Goal: Information Seeking & Learning: Learn about a topic

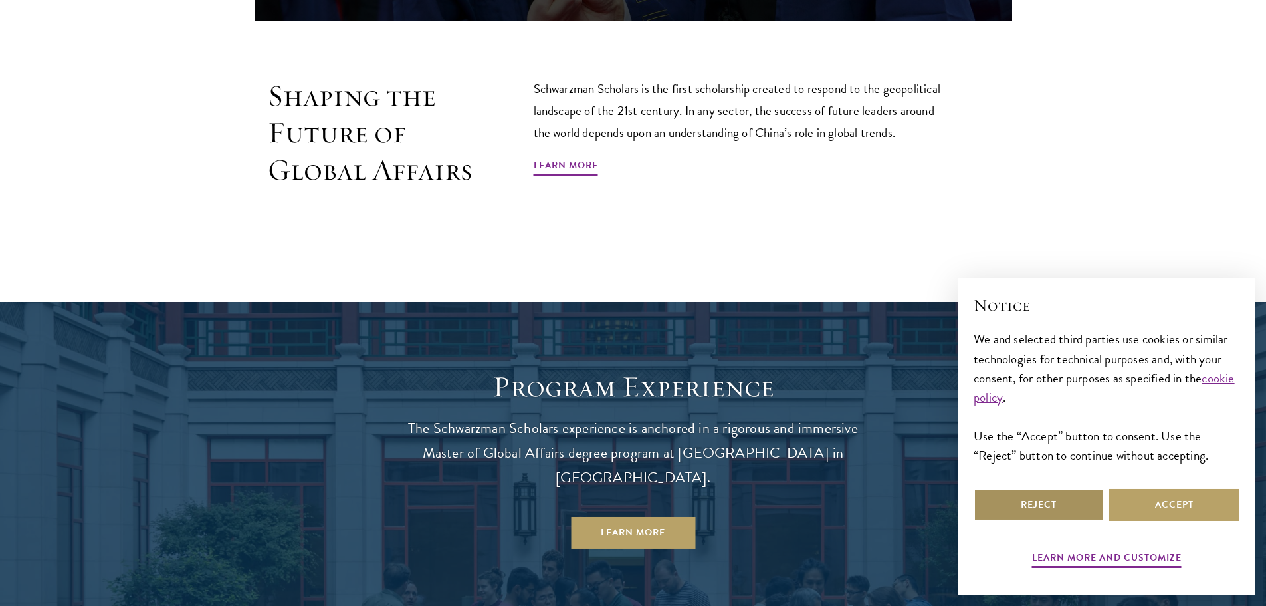
drag, startPoint x: 1022, startPoint y: 510, endPoint x: 1014, endPoint y: 506, distance: 9.3
click at [1023, 510] on button "Reject" at bounding box center [1039, 505] width 130 height 32
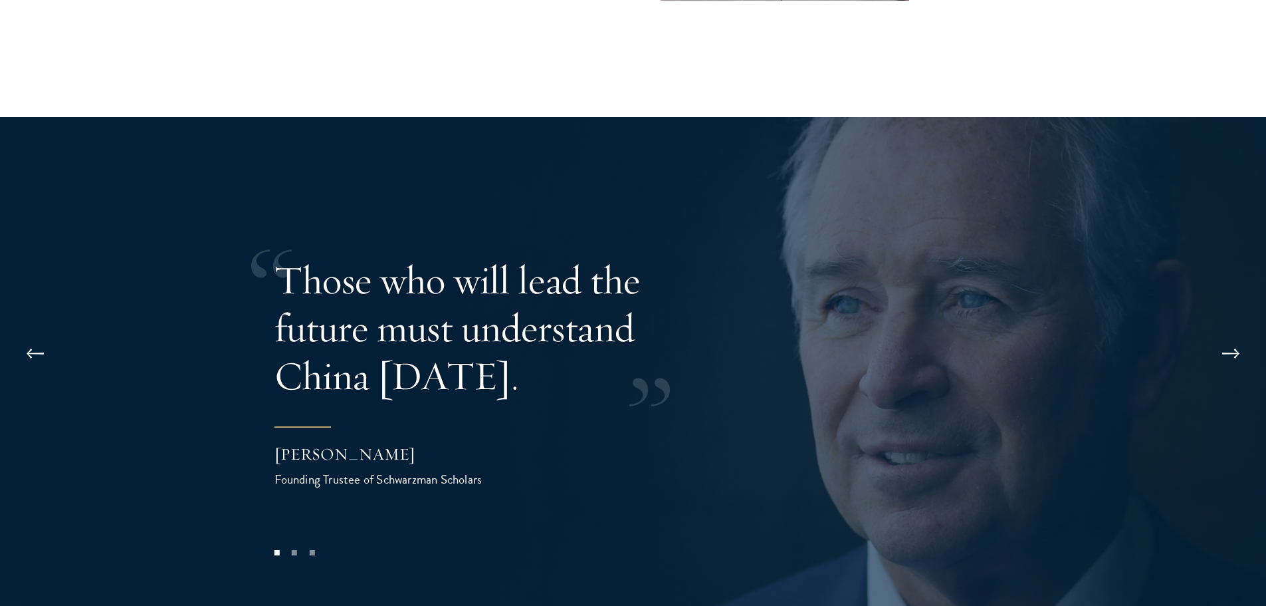
scroll to position [2659, 0]
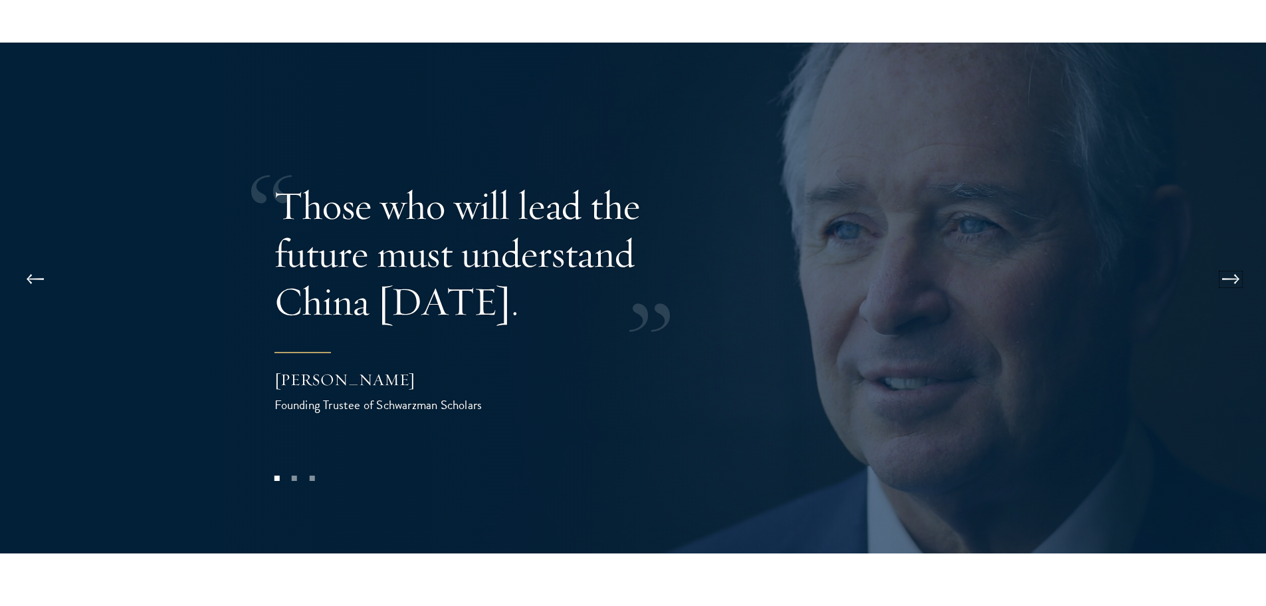
click at [1220, 261] on button at bounding box center [1231, 279] width 44 height 37
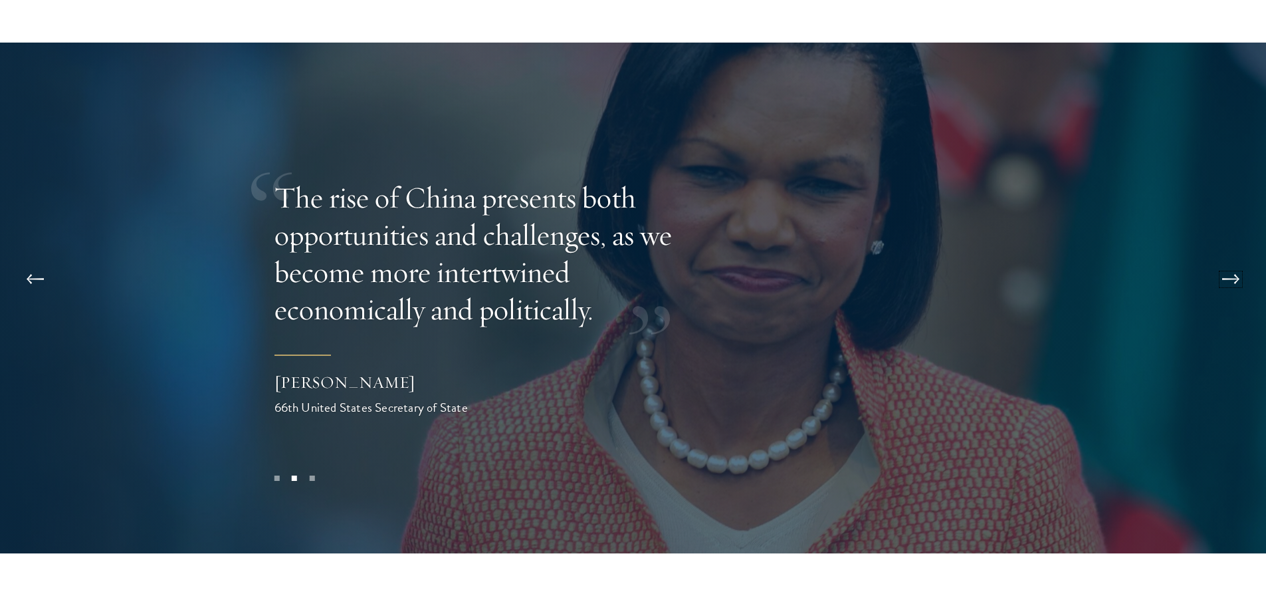
click at [1225, 261] on button at bounding box center [1231, 279] width 44 height 37
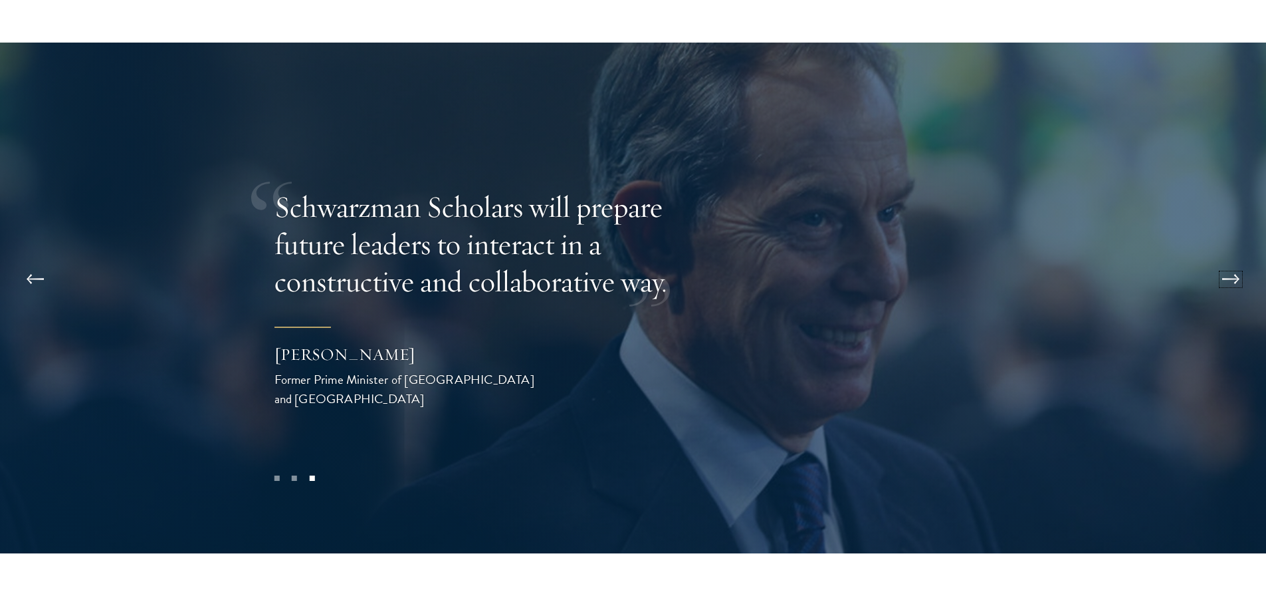
click at [1225, 261] on button at bounding box center [1231, 279] width 44 height 37
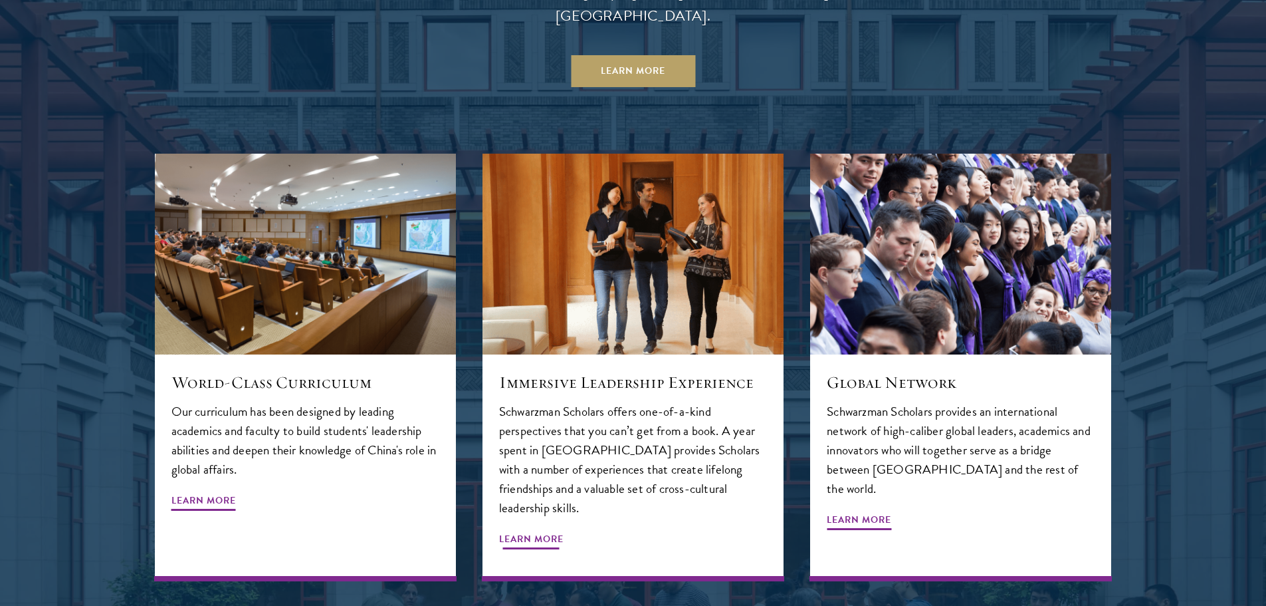
scroll to position [0, 0]
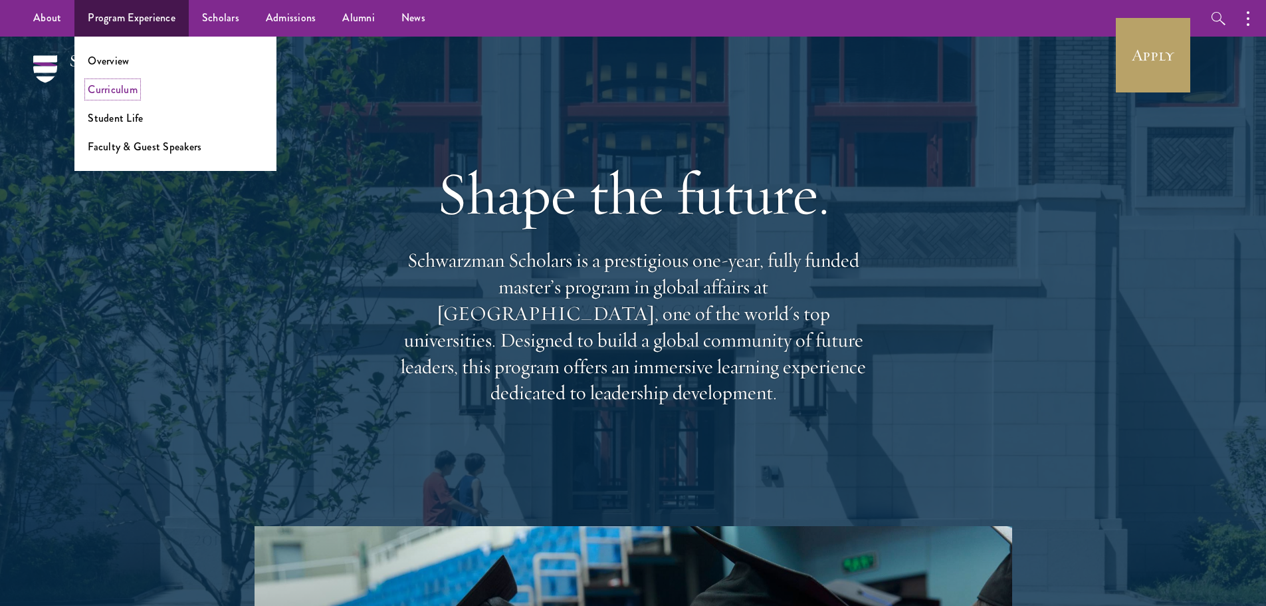
click at [119, 88] on link "Curriculum" at bounding box center [113, 89] width 50 height 15
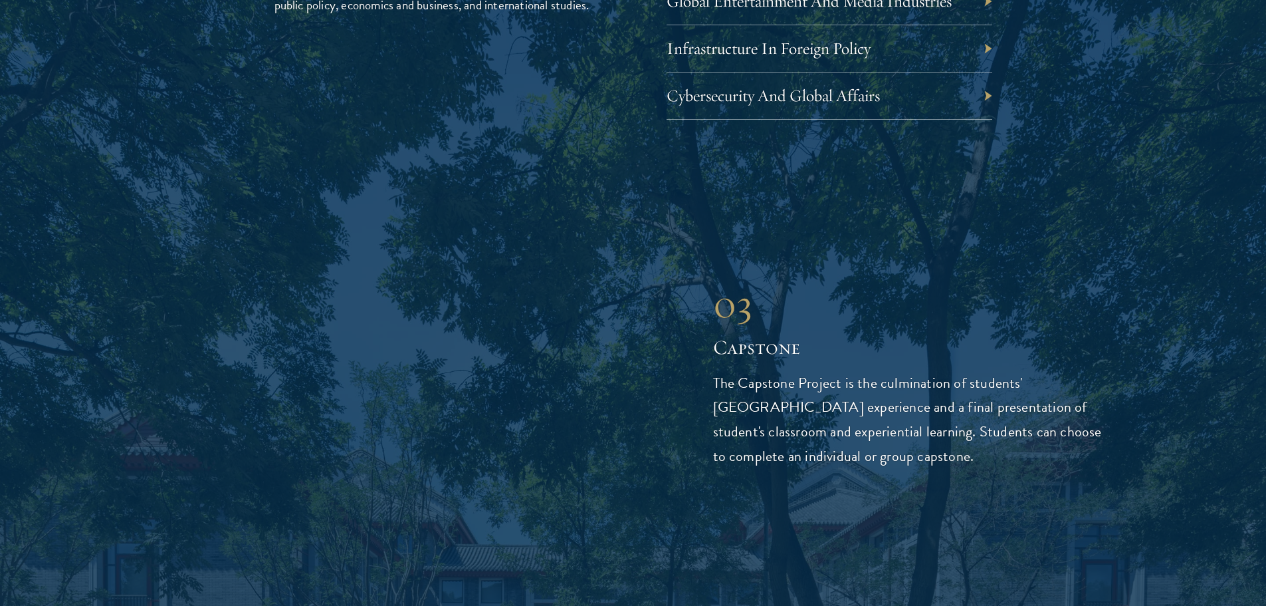
scroll to position [4653, 0]
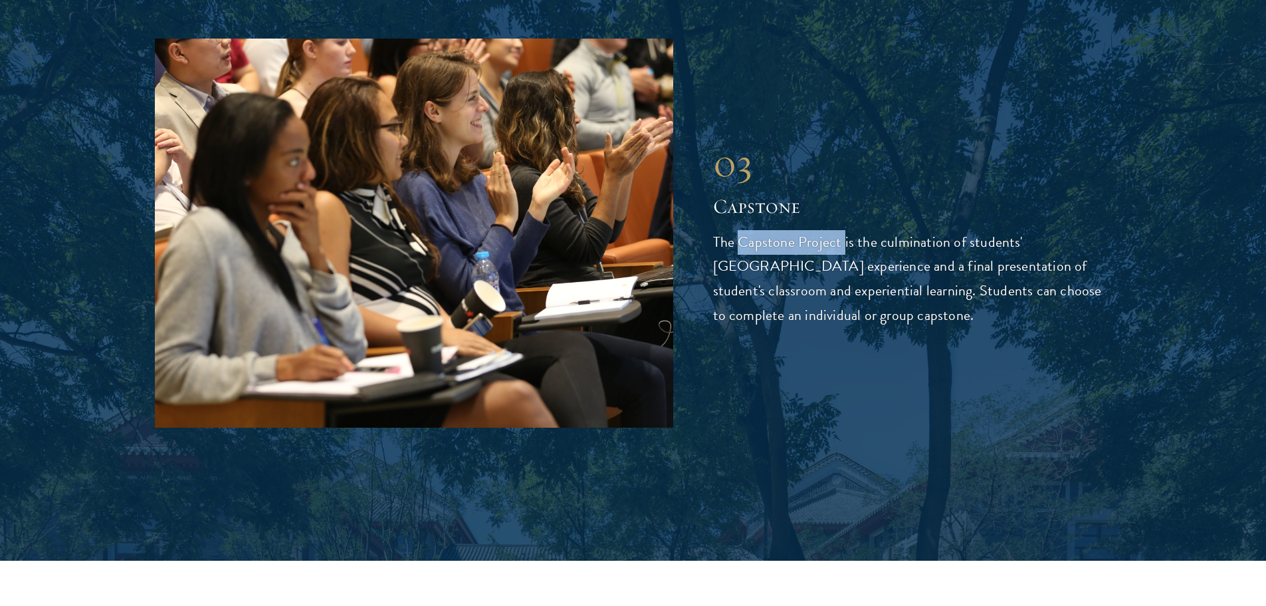
drag, startPoint x: 740, startPoint y: 192, endPoint x: 841, endPoint y: 184, distance: 100.7
click at [841, 230] on p "The Capstone Project is the culmination of students' [GEOGRAPHIC_DATA] experien…" at bounding box center [912, 279] width 399 height 98
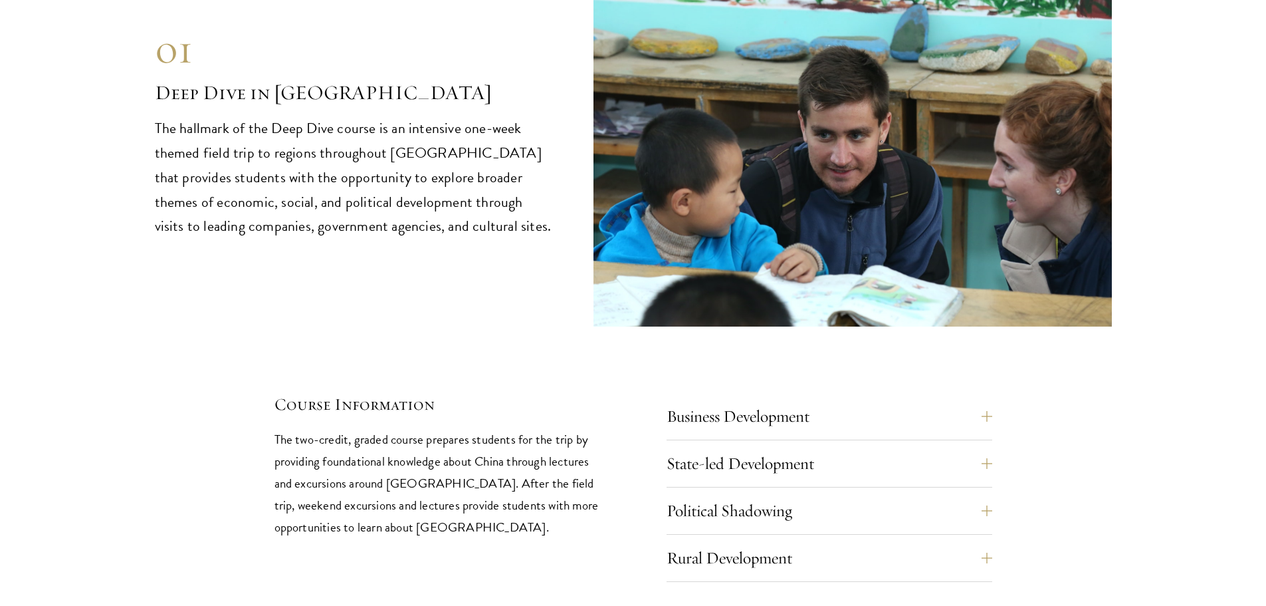
scroll to position [5650, 0]
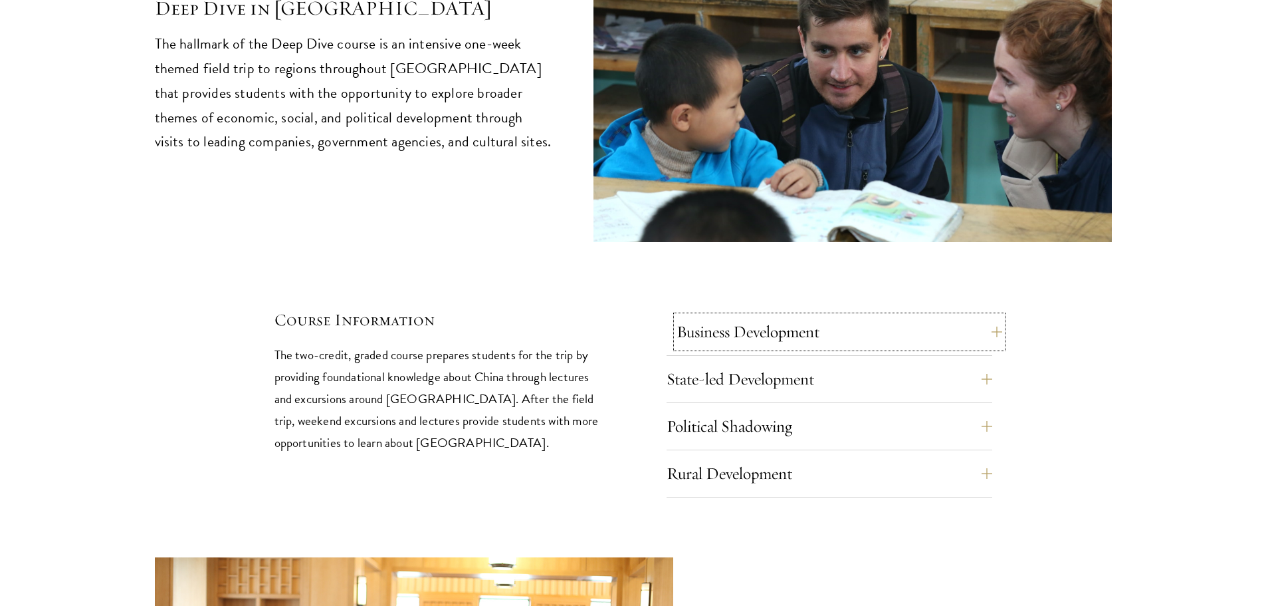
click at [783, 316] on button "Business Development" at bounding box center [840, 332] width 326 height 32
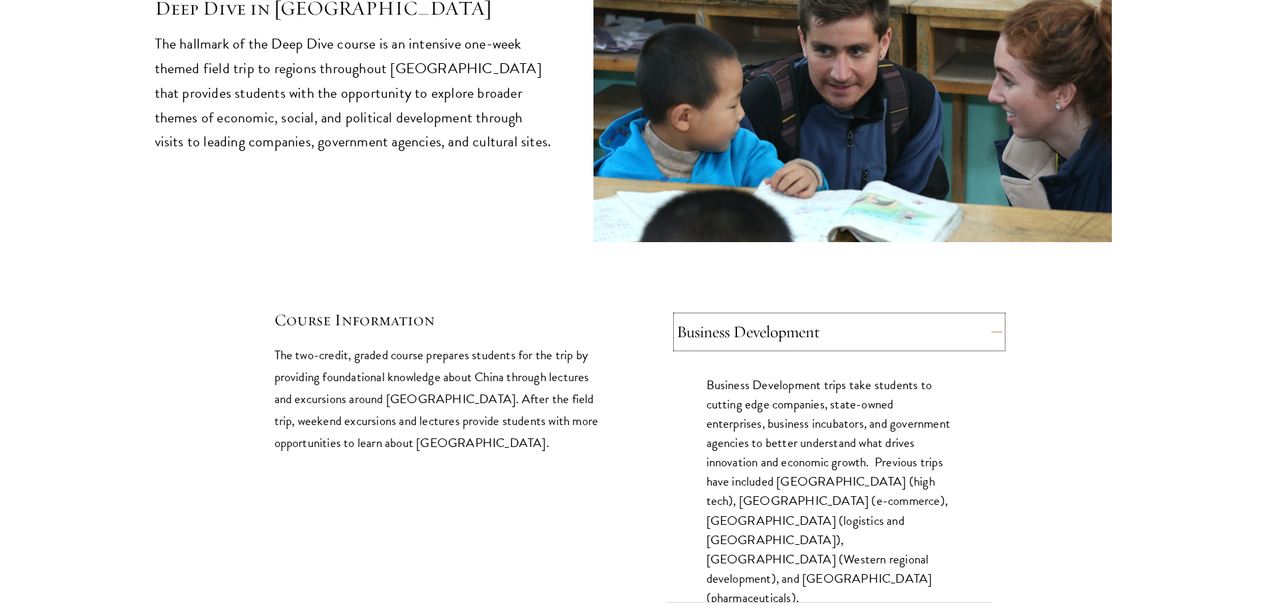
click at [783, 316] on button "Business Development" at bounding box center [840, 332] width 326 height 32
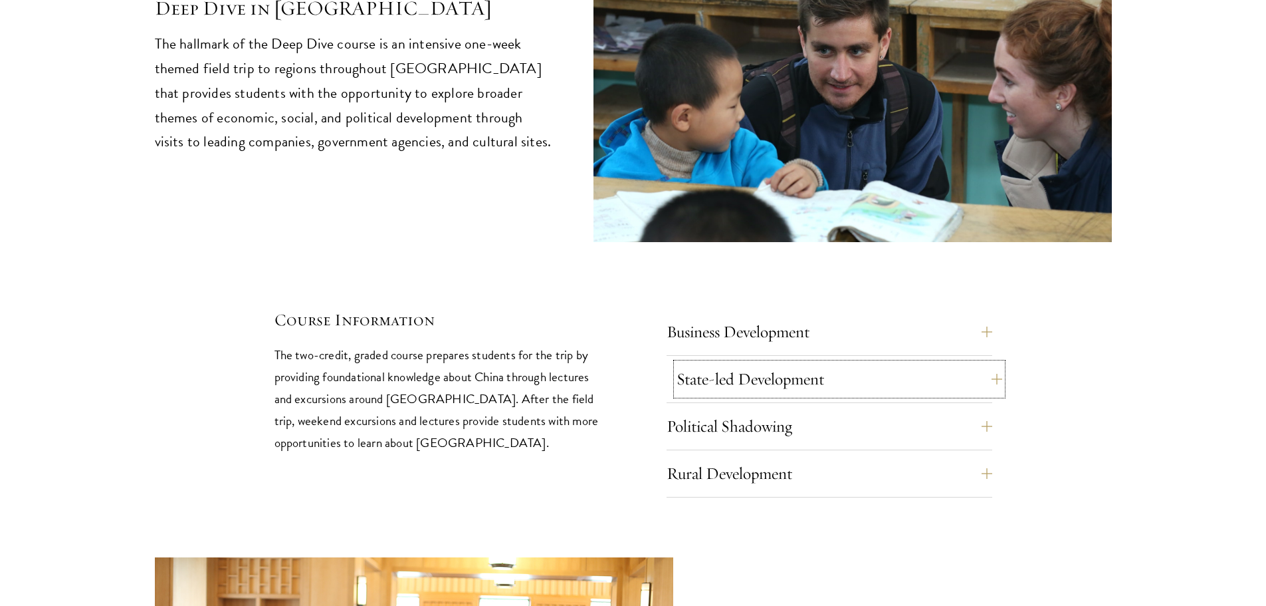
click at [775, 363] on button "State-led Development" at bounding box center [840, 379] width 326 height 32
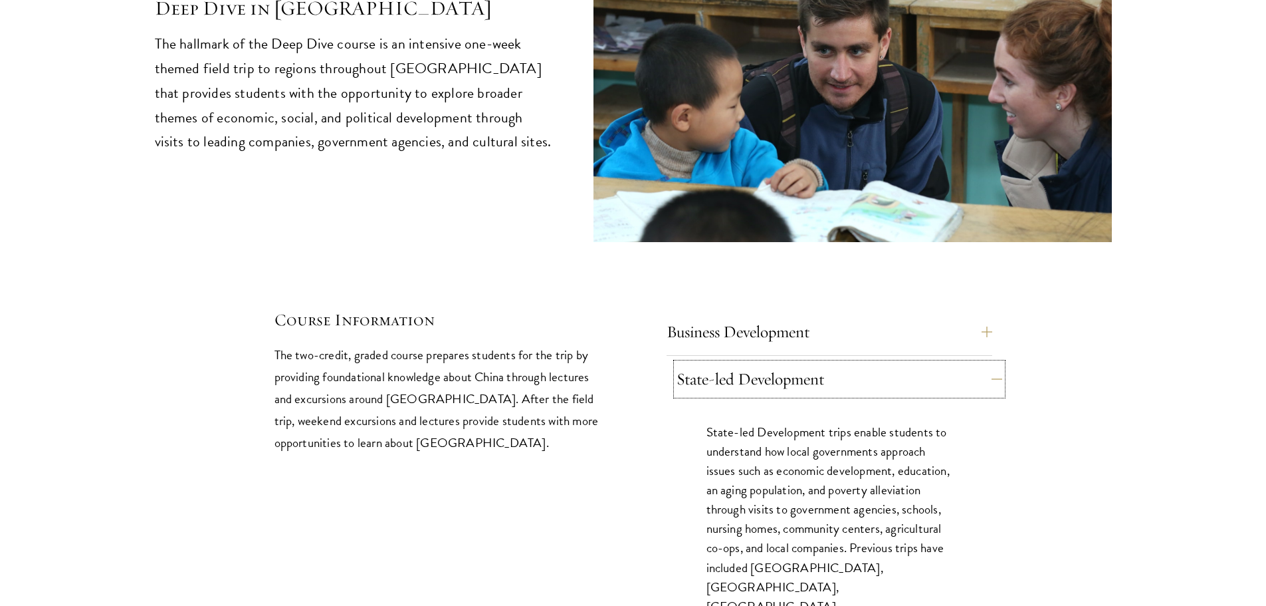
click at [775, 363] on button "State-led Development" at bounding box center [840, 379] width 326 height 32
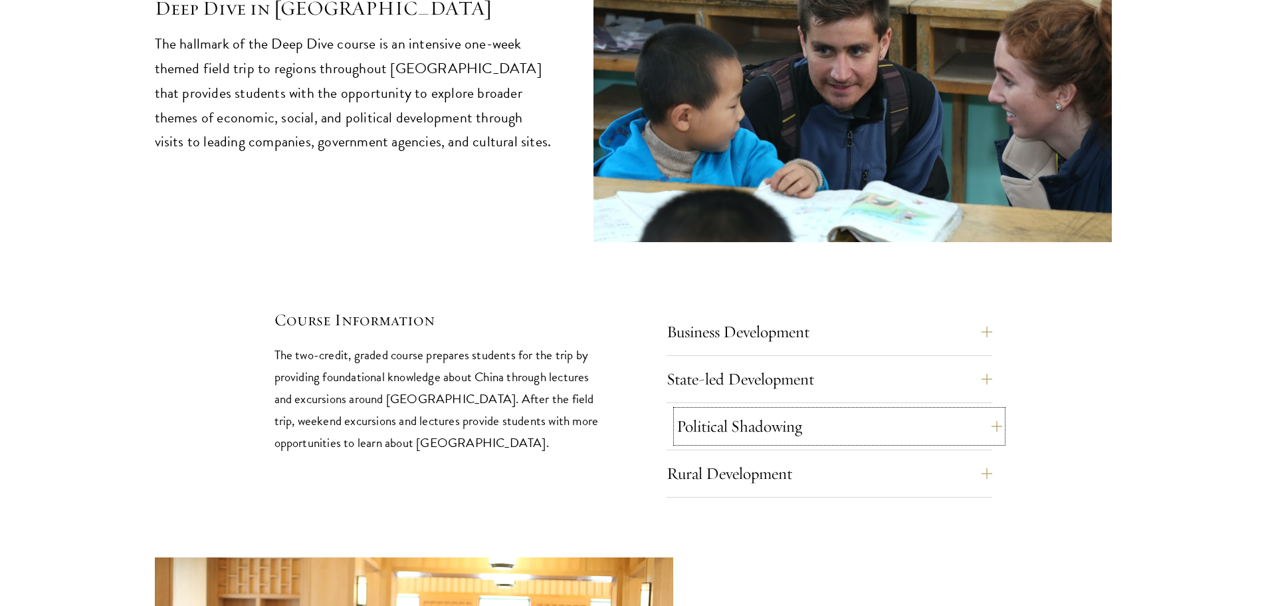
click at [780, 410] on button "Political Shadowing" at bounding box center [840, 426] width 326 height 32
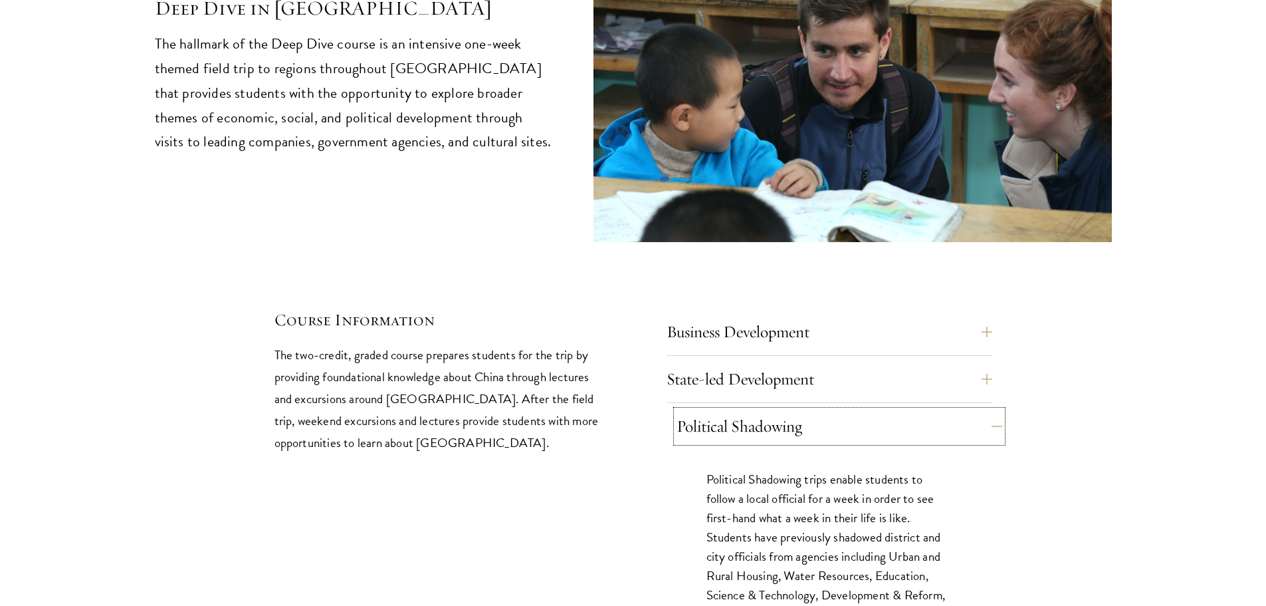
click at [780, 410] on button "Political Shadowing" at bounding box center [840, 426] width 326 height 32
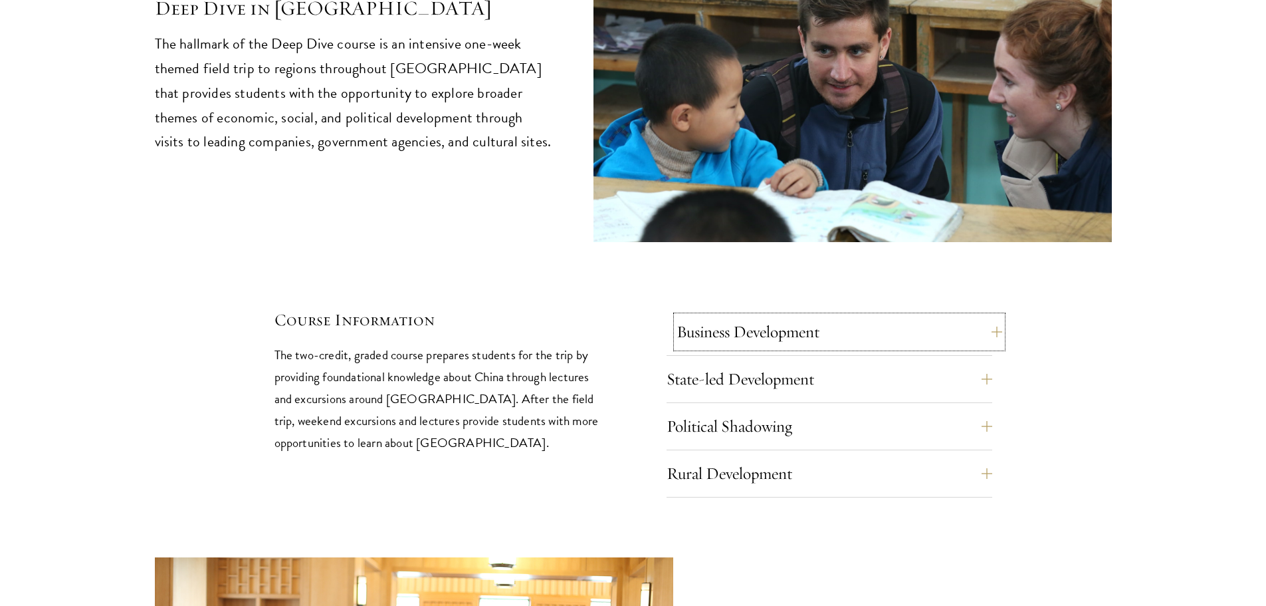
click at [777, 316] on button "Business Development" at bounding box center [840, 332] width 326 height 32
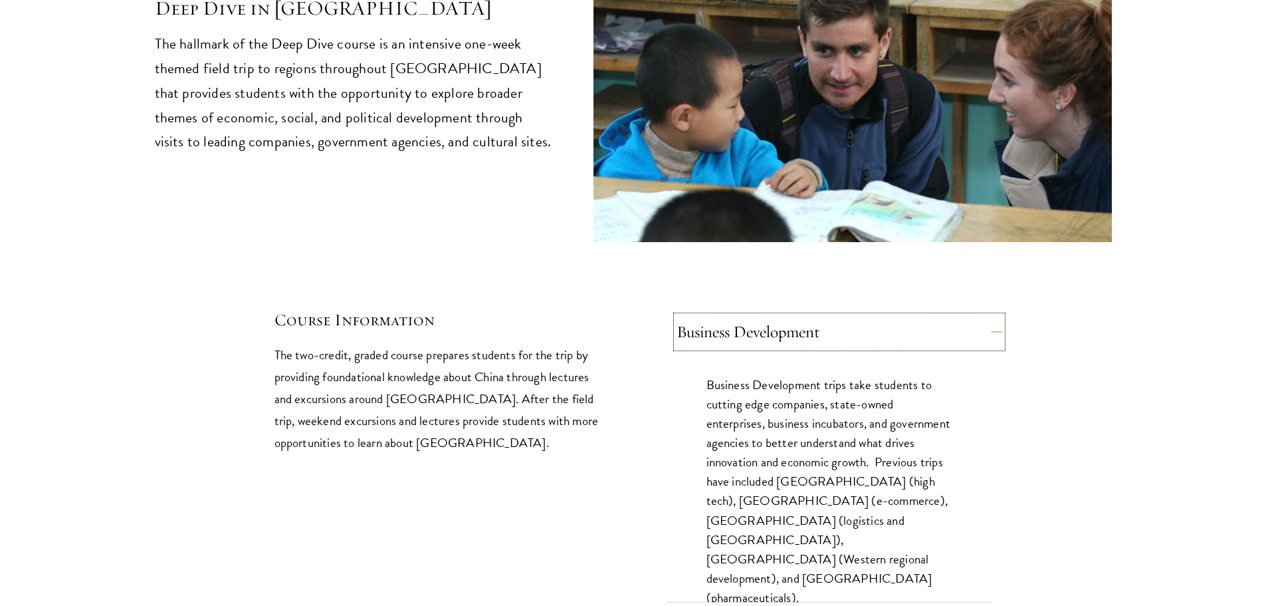
click at [777, 316] on button "Business Development" at bounding box center [840, 332] width 326 height 32
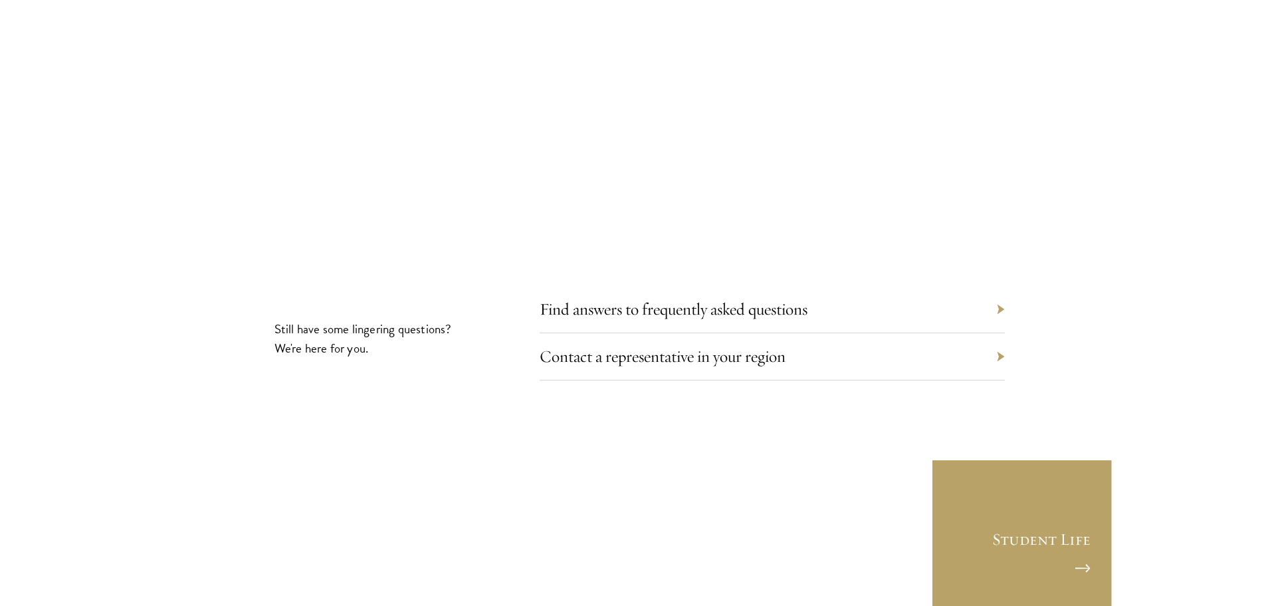
scroll to position [7511, 0]
click at [697, 345] on link "Contact a representative in your region" at bounding box center [673, 355] width 246 height 21
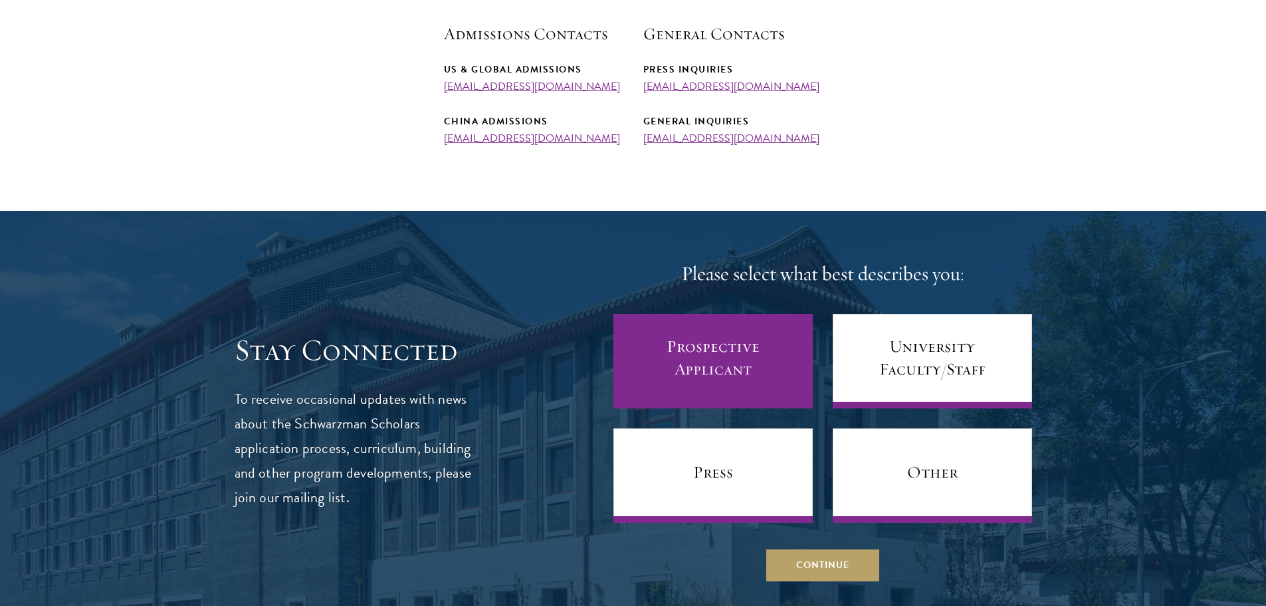
scroll to position [665, 0]
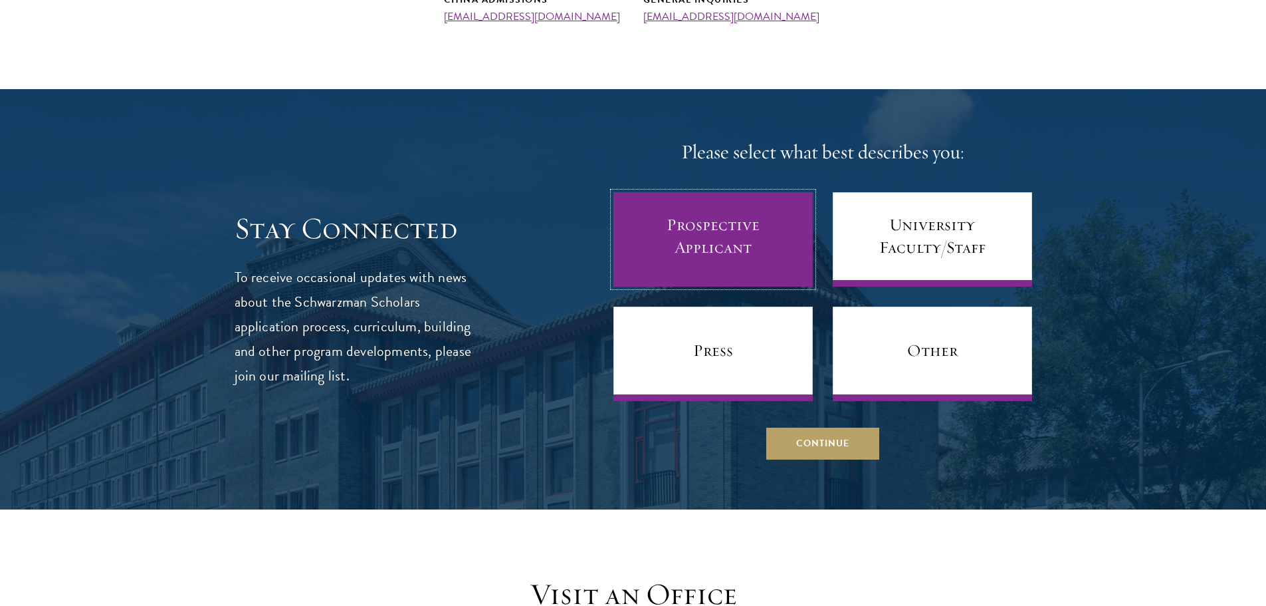
click at [674, 239] on link "Prospective Applicant" at bounding box center [713, 239] width 199 height 94
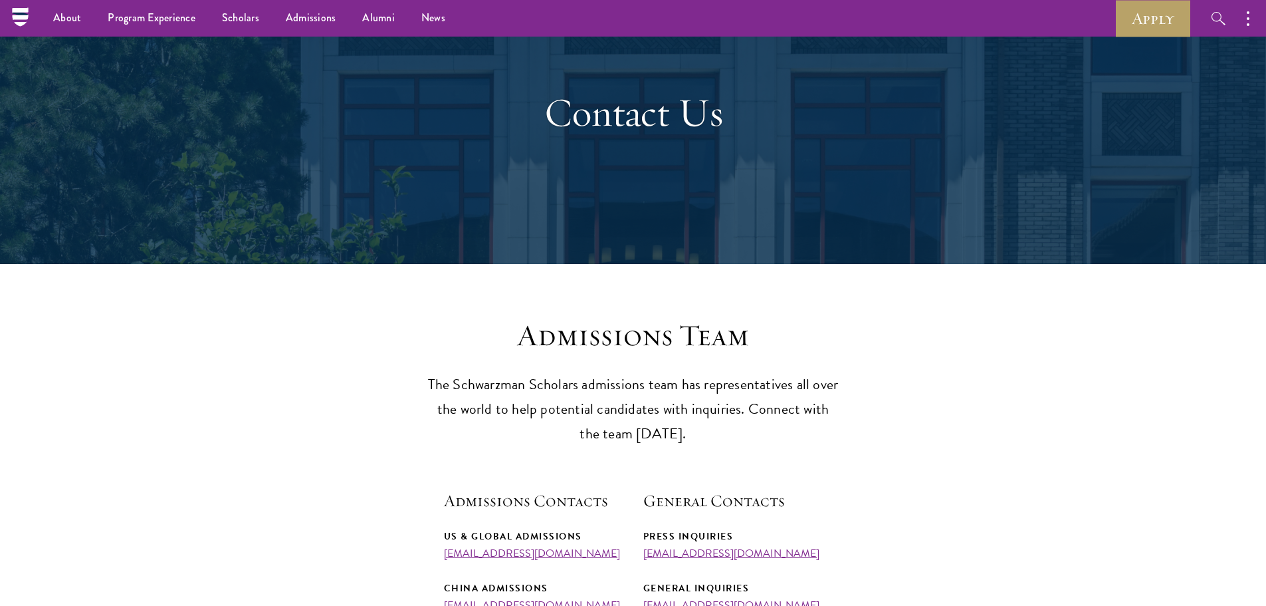
scroll to position [0, 0]
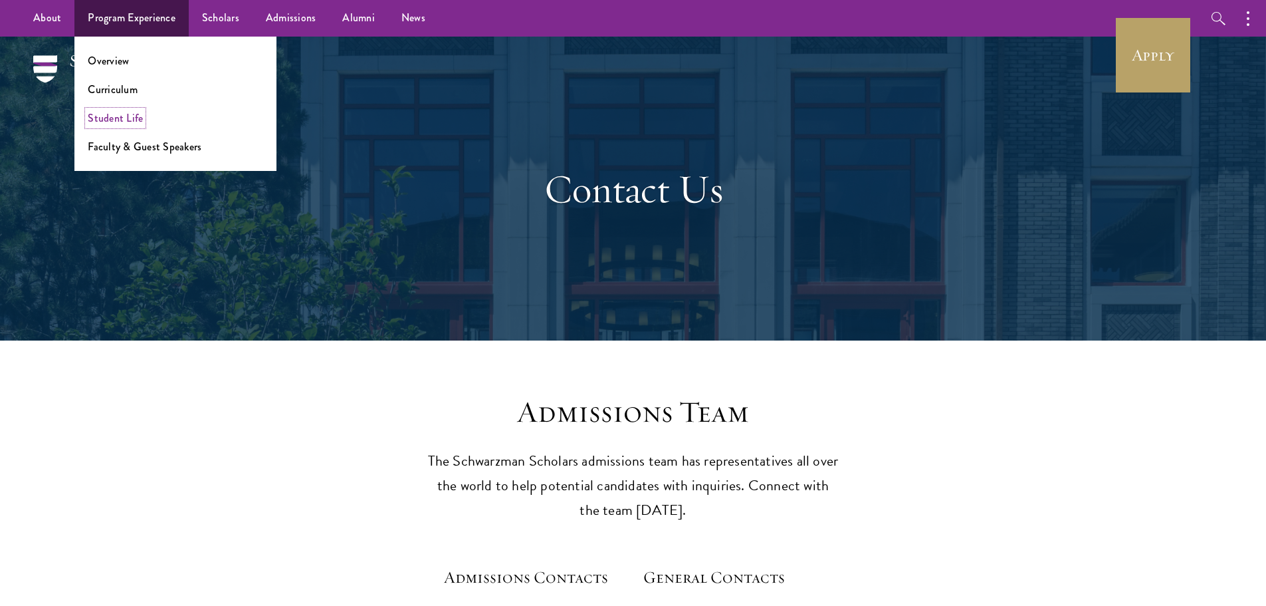
click at [123, 122] on link "Student Life" at bounding box center [115, 117] width 55 height 15
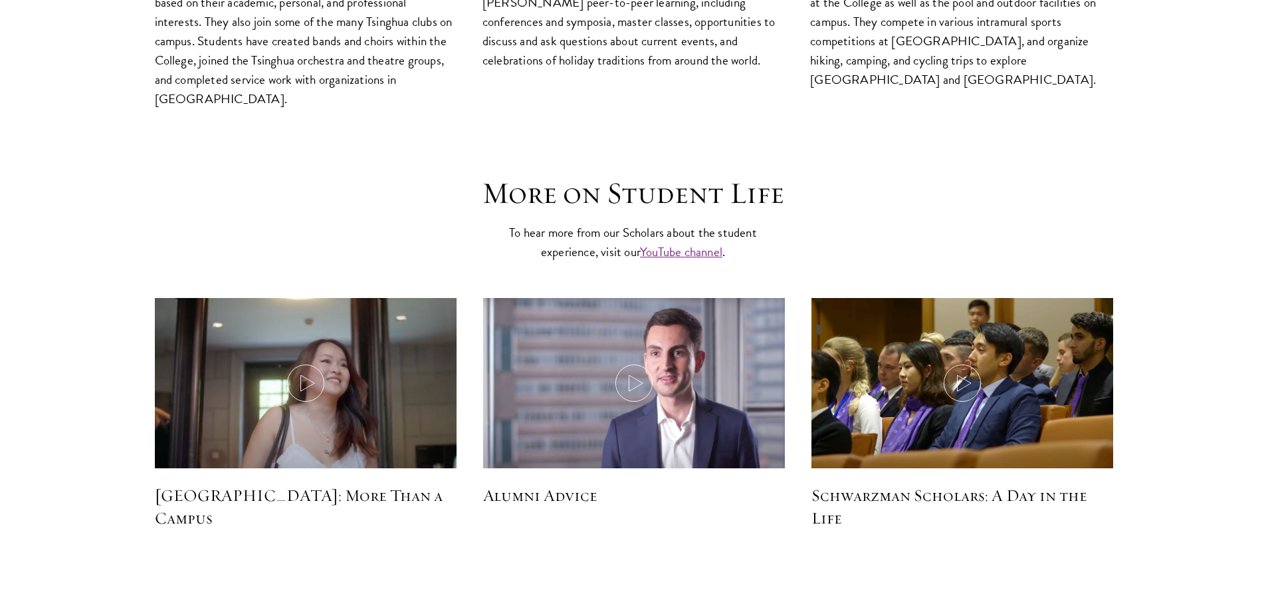
scroll to position [3855, 0]
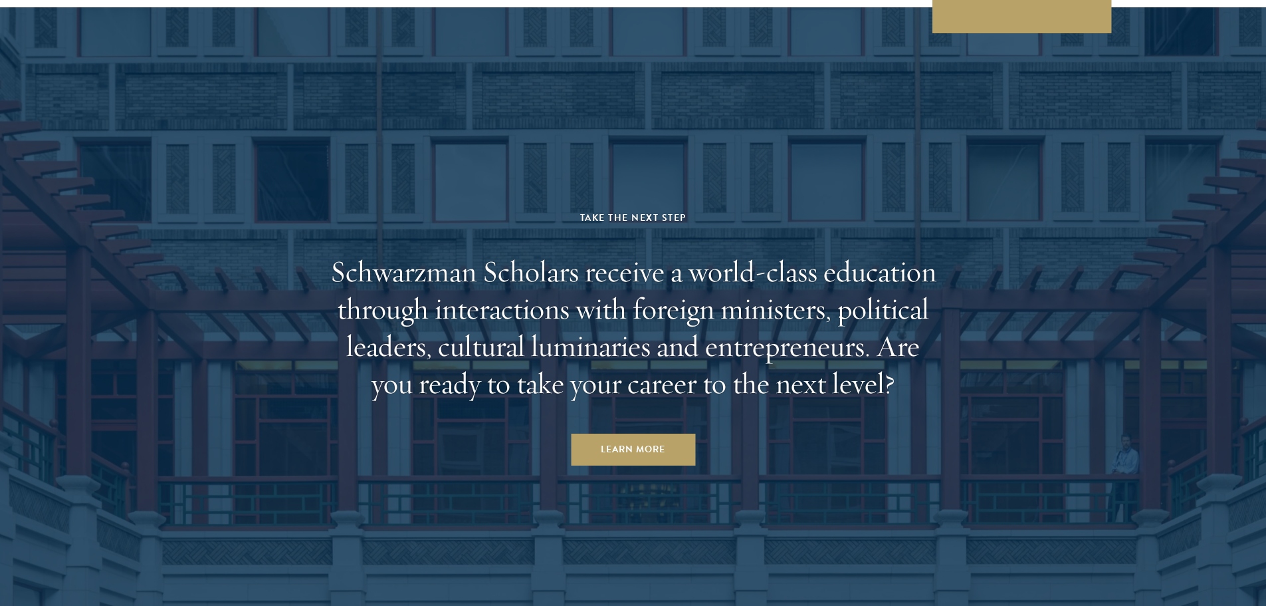
drag, startPoint x: 433, startPoint y: 469, endPoint x: 425, endPoint y: 397, distance: 72.2
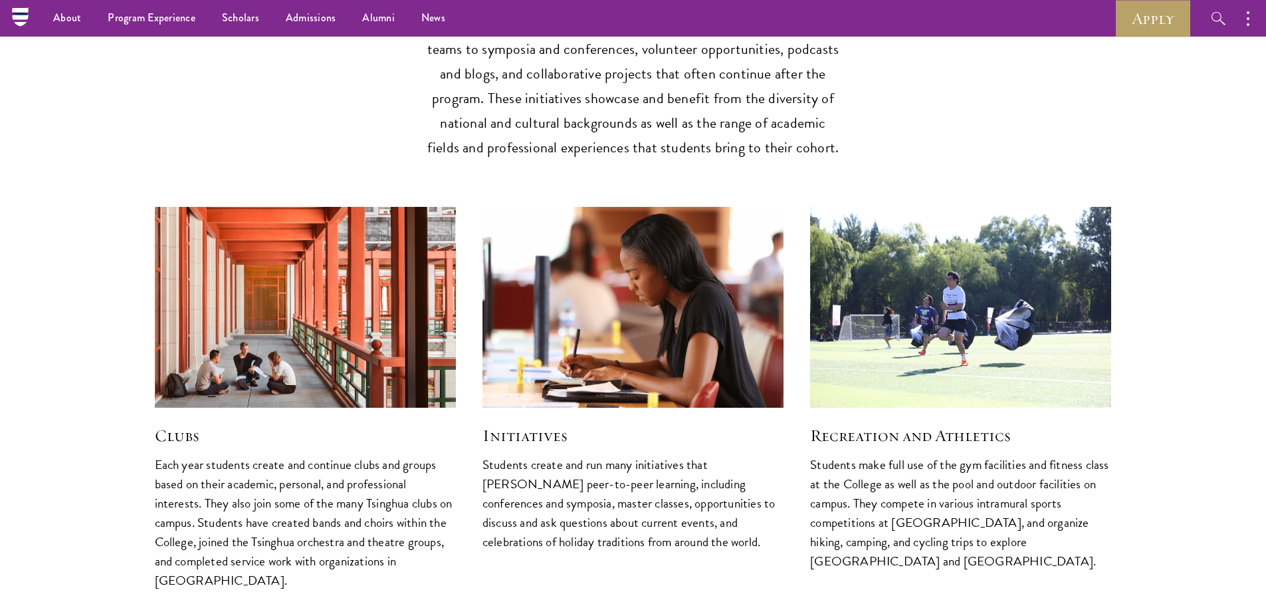
scroll to position [2703, 0]
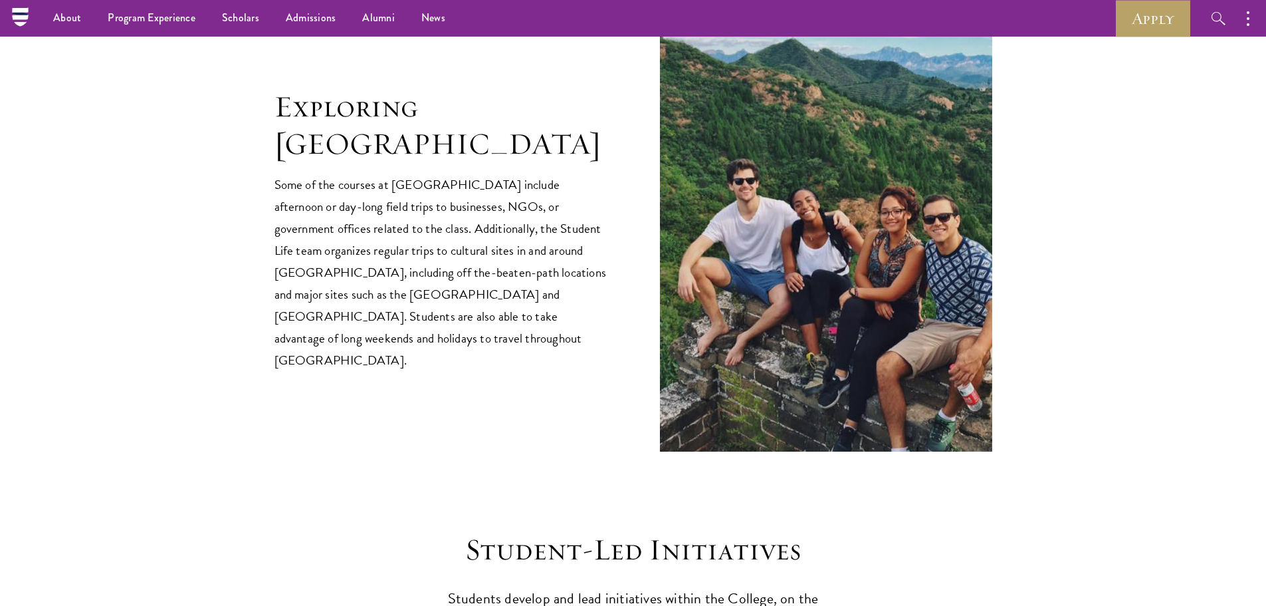
drag, startPoint x: 412, startPoint y: 377, endPoint x: 362, endPoint y: 187, distance: 195.9
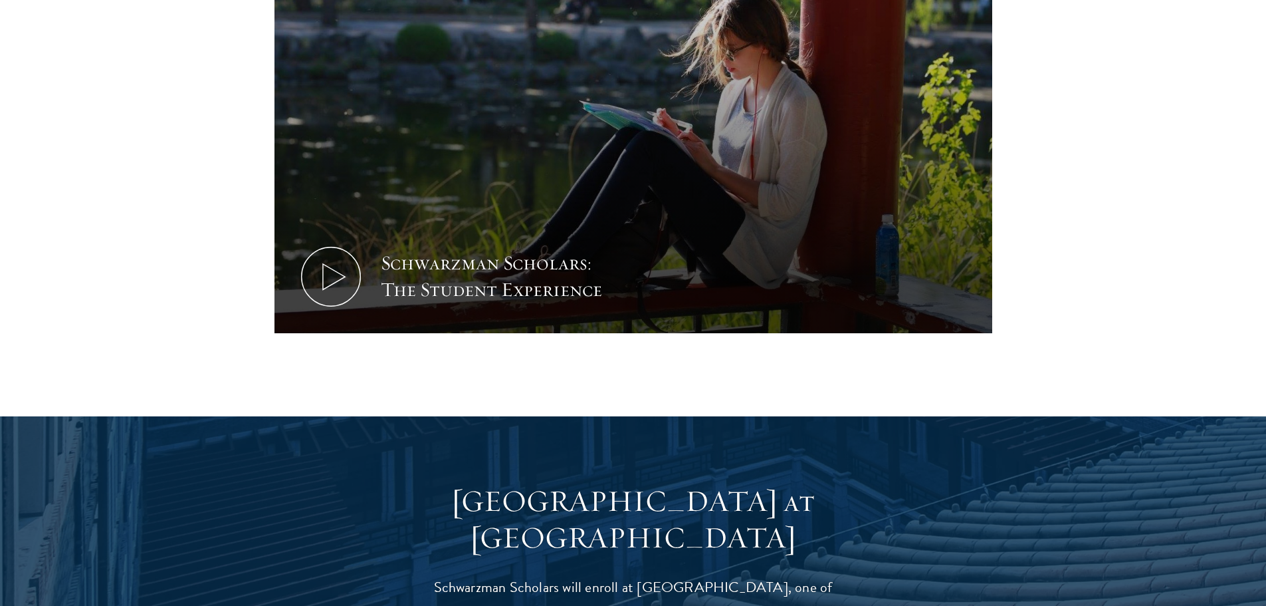
scroll to position [0, 0]
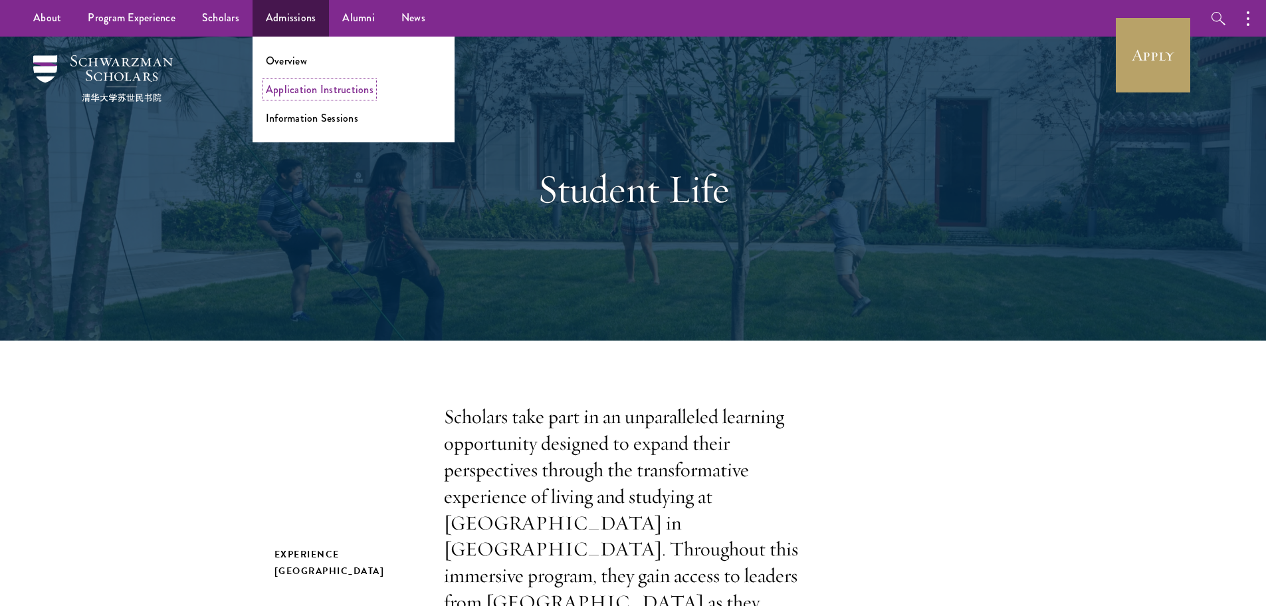
click at [296, 86] on link "Application Instructions" at bounding box center [320, 89] width 108 height 15
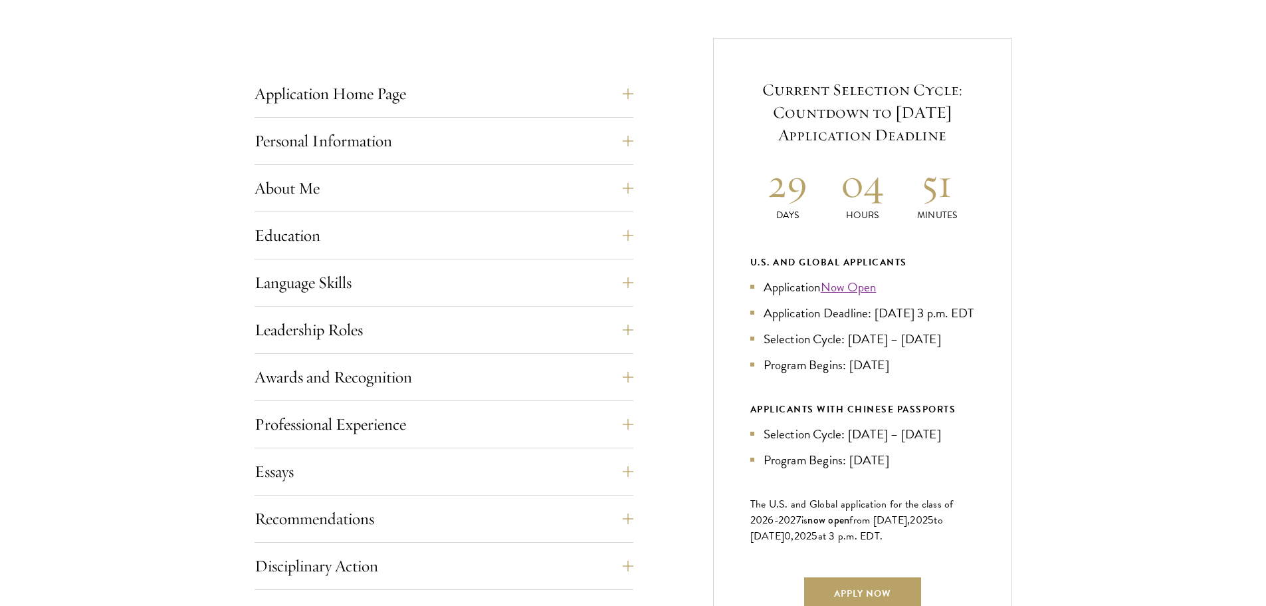
scroll to position [532, 0]
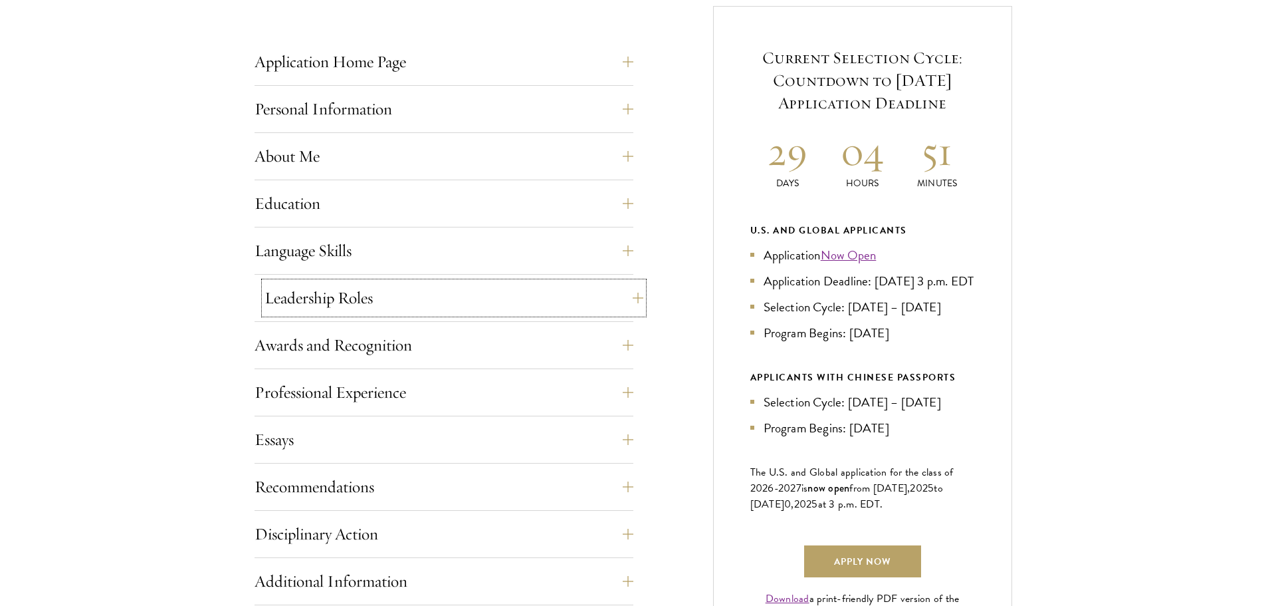
click at [349, 300] on button "Leadership Roles" at bounding box center [454, 298] width 379 height 32
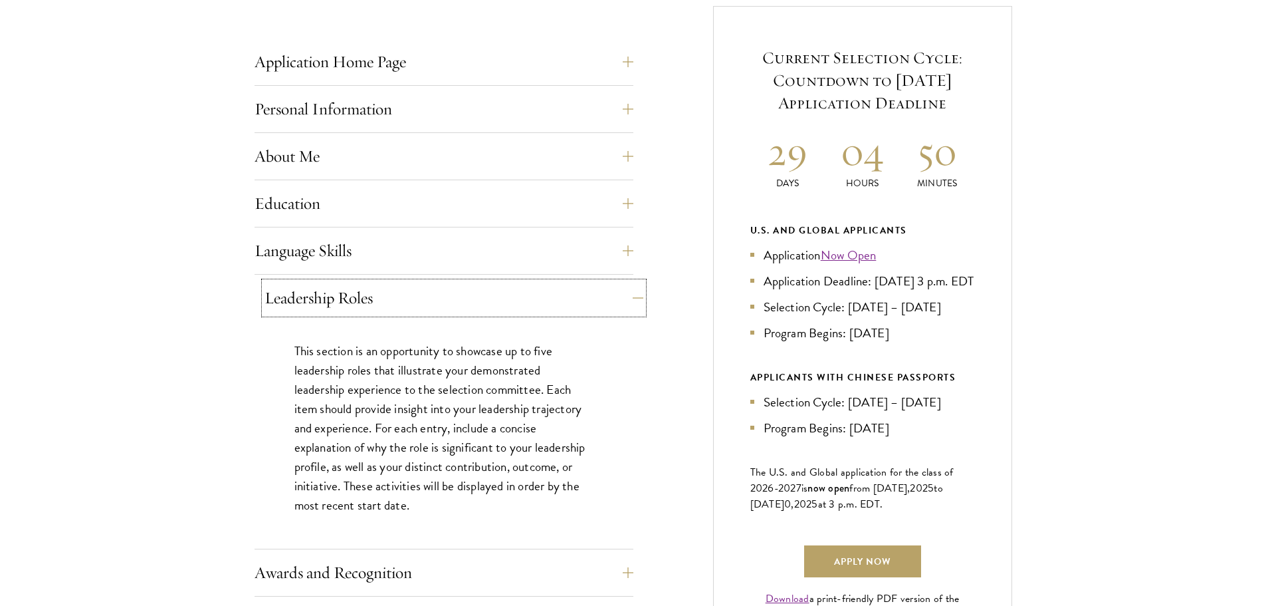
click at [349, 300] on button "Leadership Roles" at bounding box center [454, 298] width 379 height 32
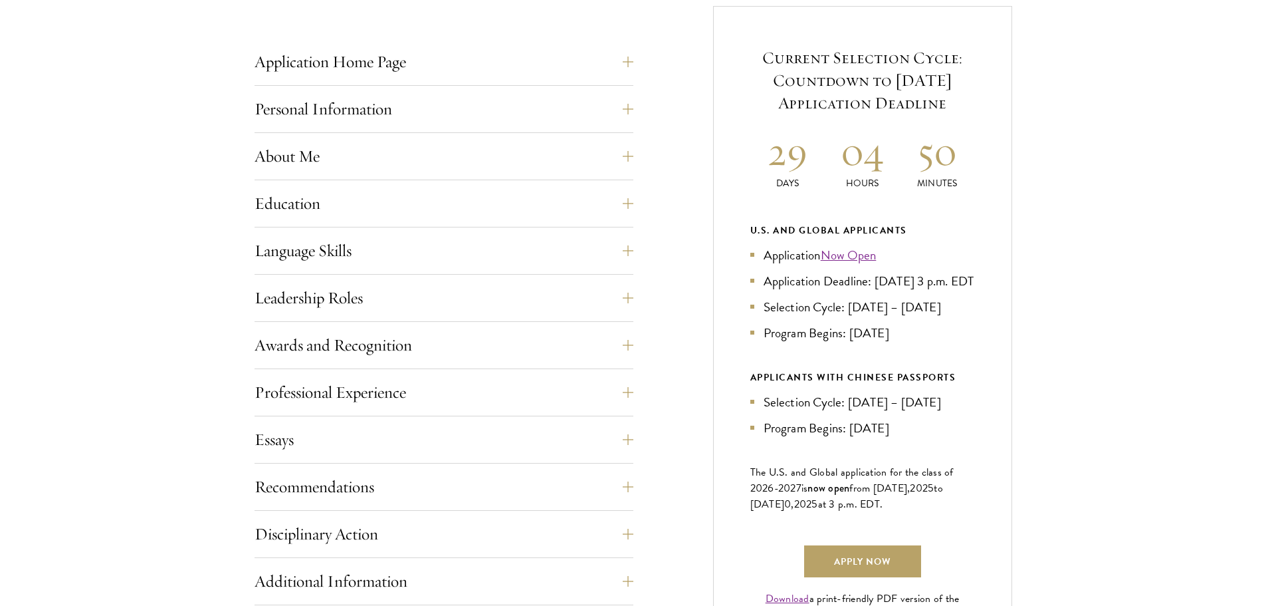
click at [348, 231] on div "Application Home Page The online application form must be completed in English.…" at bounding box center [444, 420] width 379 height 748
click at [370, 193] on button "Education" at bounding box center [454, 203] width 379 height 32
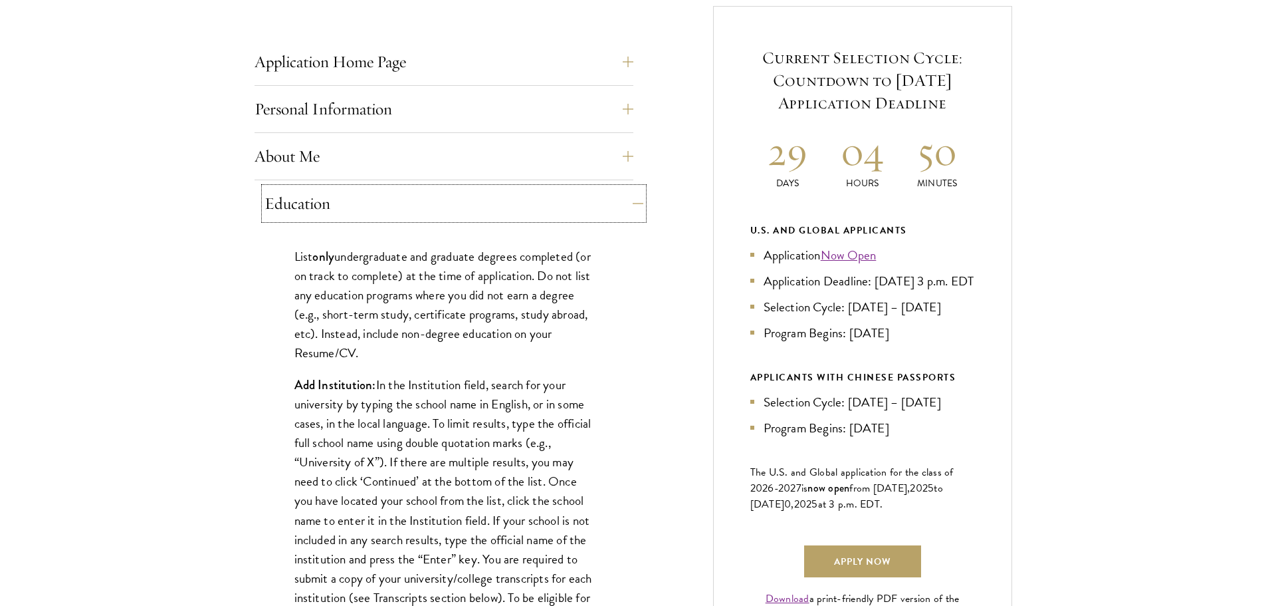
click at [376, 191] on button "Education" at bounding box center [454, 203] width 379 height 32
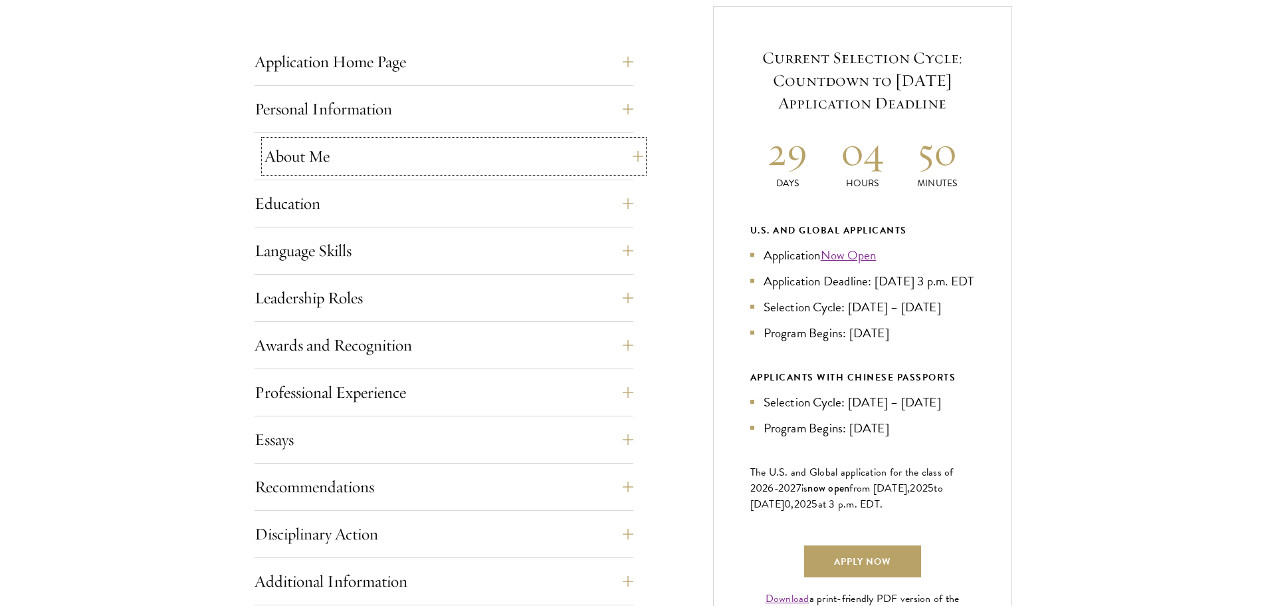
click at [348, 158] on button "About Me" at bounding box center [454, 156] width 379 height 32
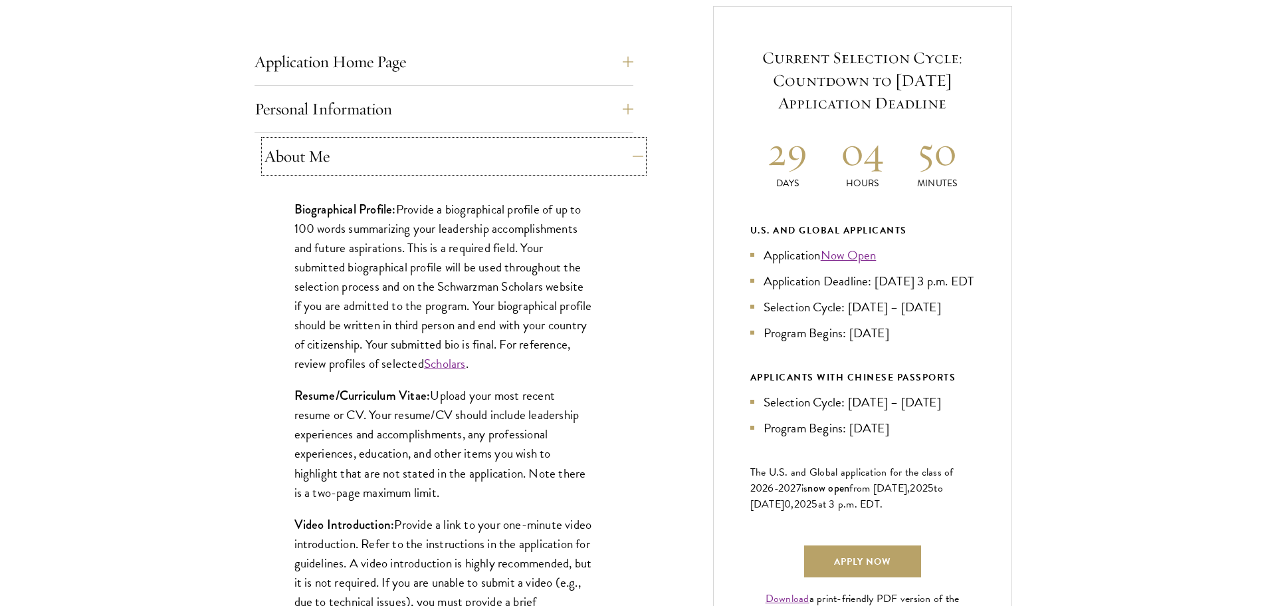
click at [348, 158] on button "About Me" at bounding box center [454, 156] width 379 height 32
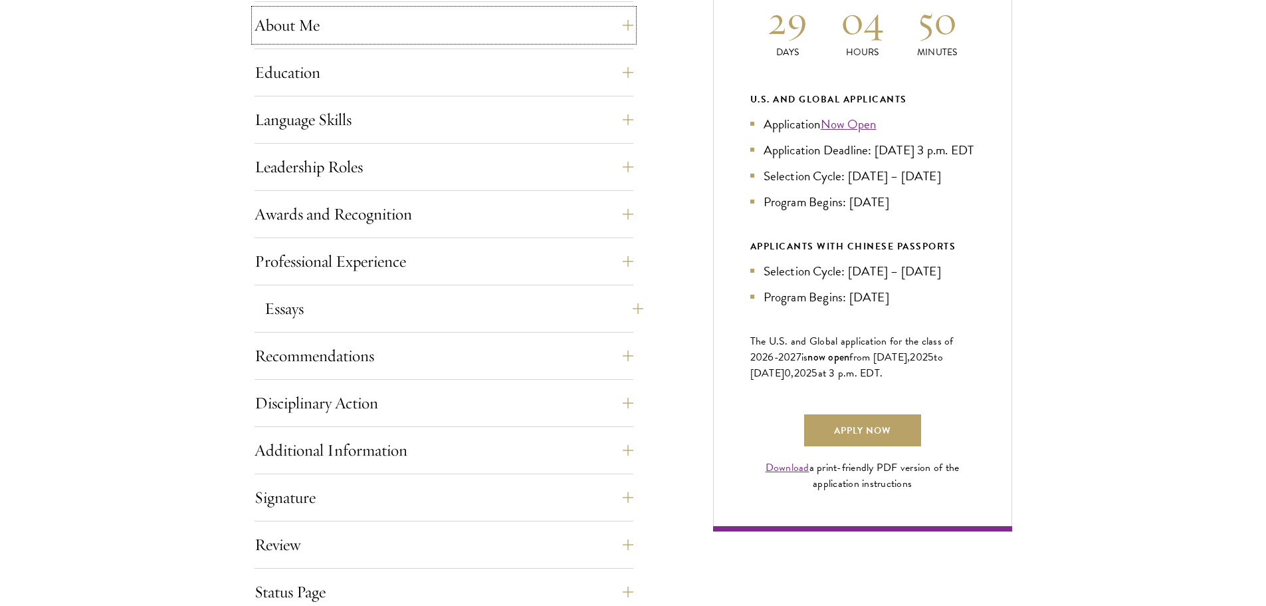
scroll to position [665, 0]
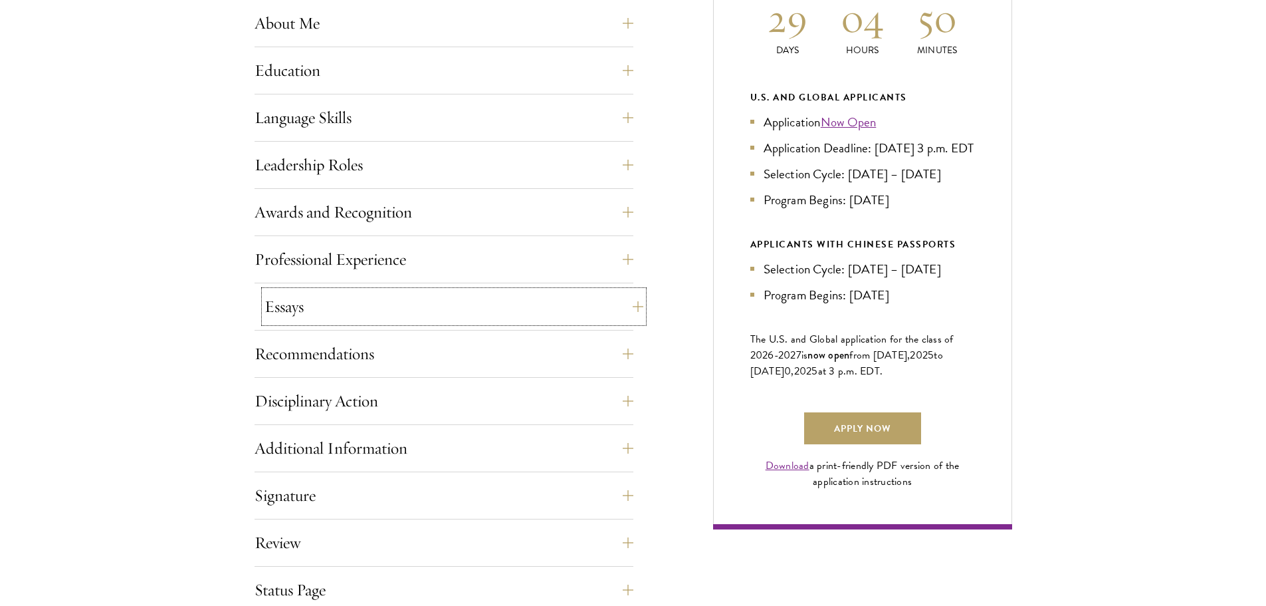
click at [340, 294] on button "Essays" at bounding box center [454, 306] width 379 height 32
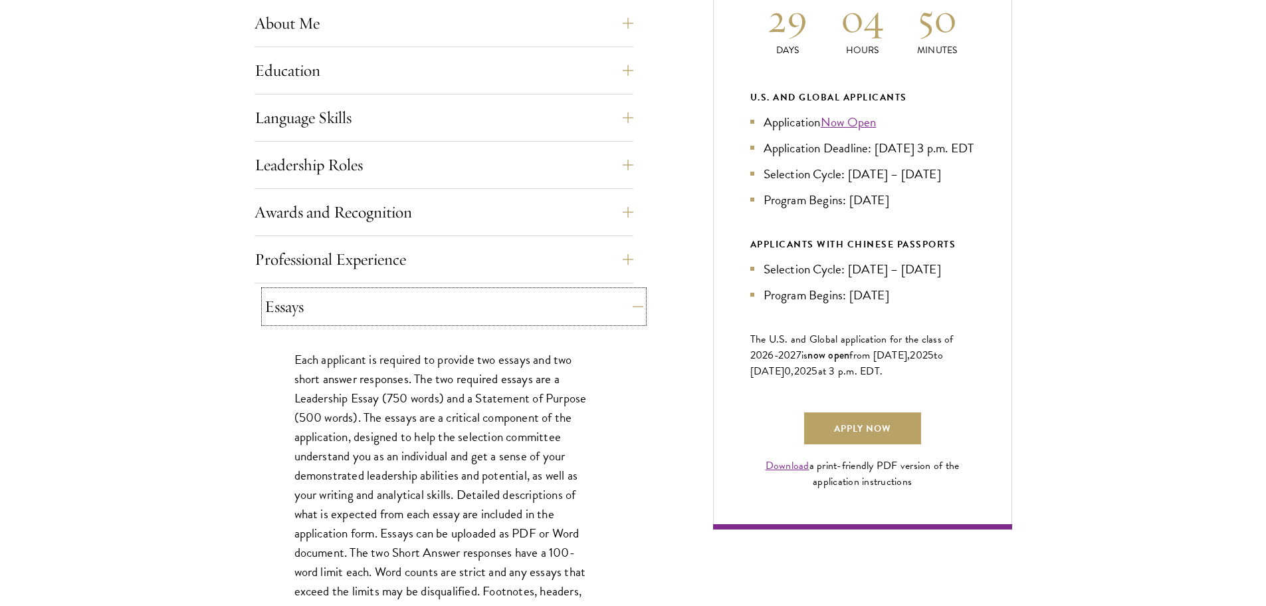
scroll to position [731, 0]
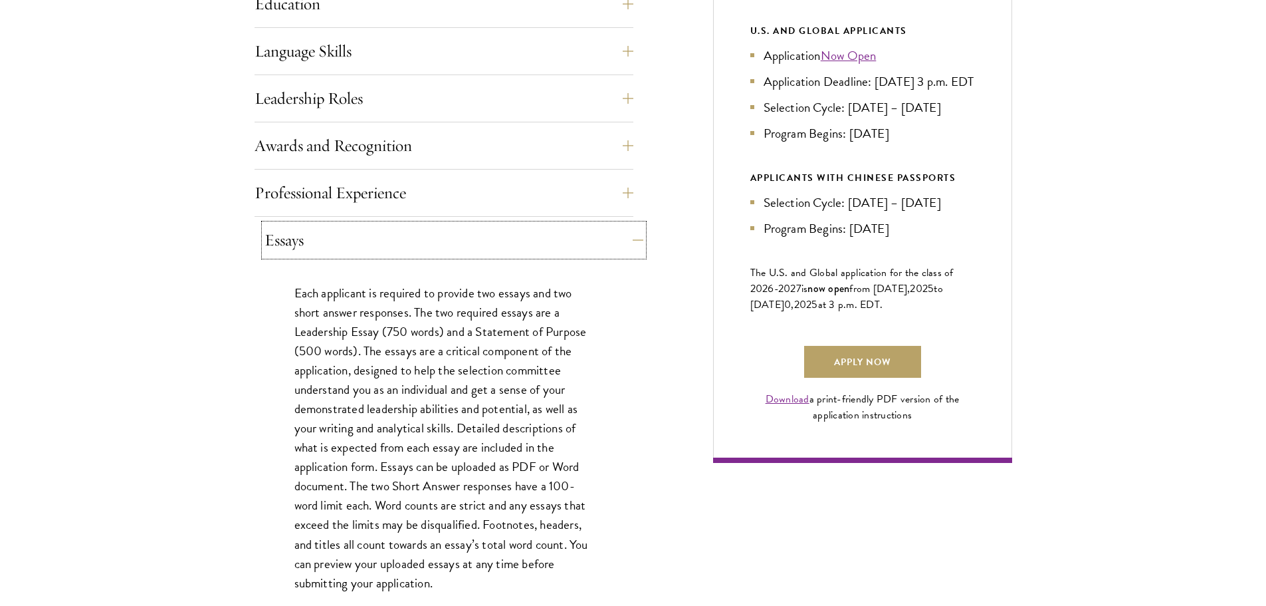
click at [350, 242] on button "Essays" at bounding box center [454, 240] width 379 height 32
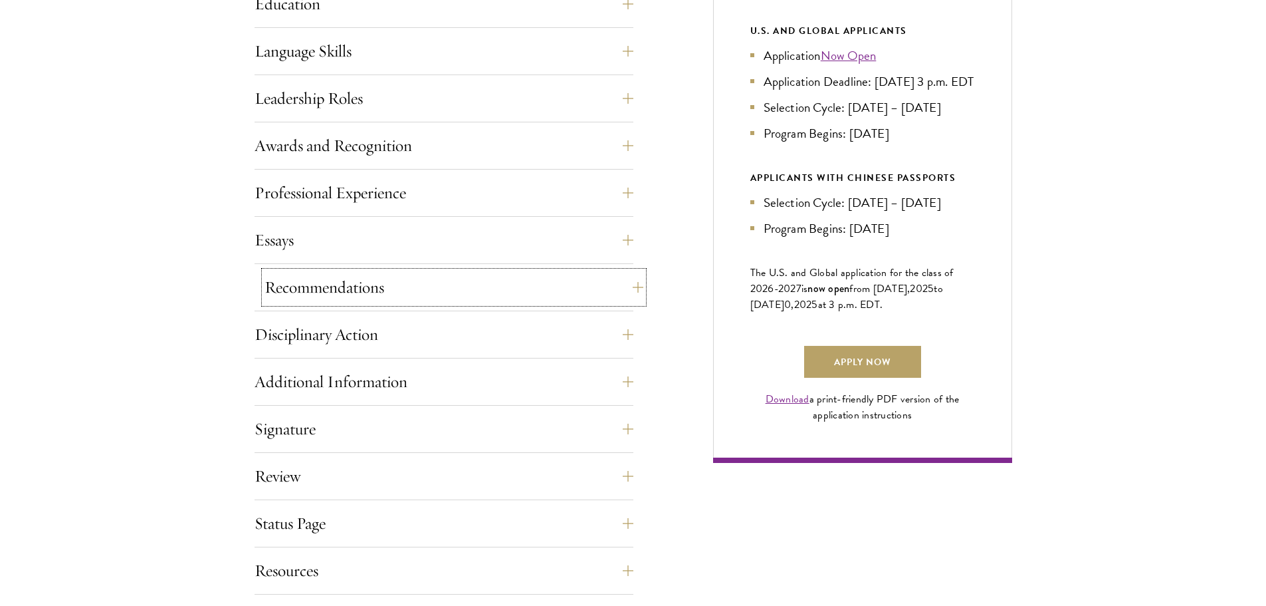
click at [332, 290] on button "Recommendations" at bounding box center [454, 287] width 379 height 32
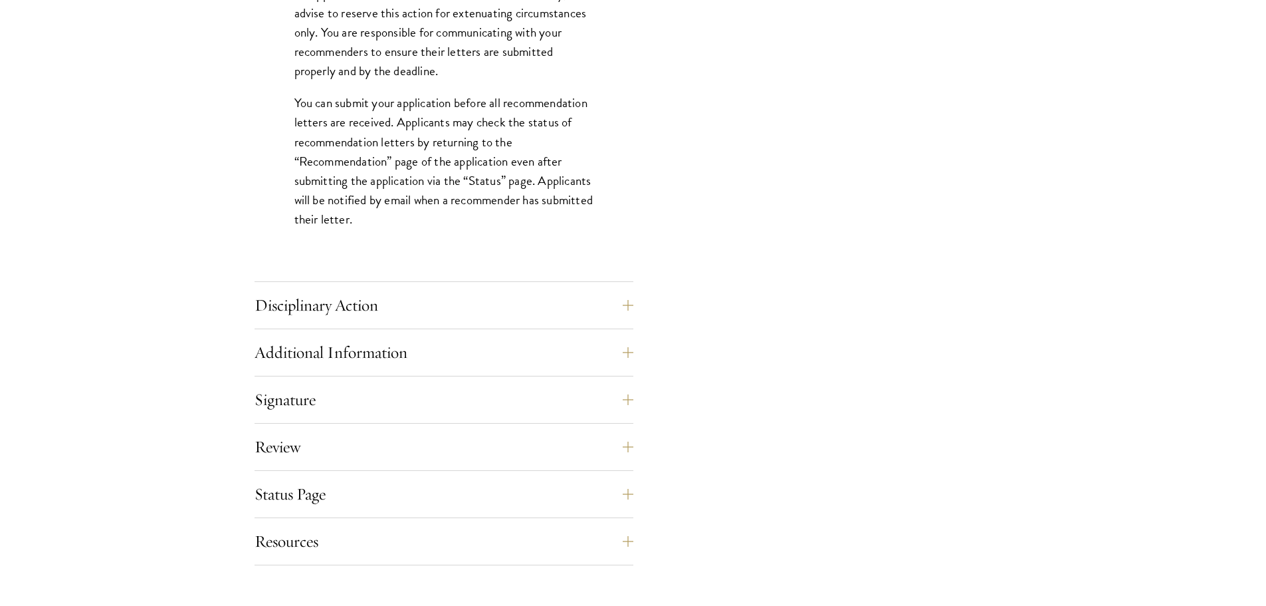
scroll to position [1994, 0]
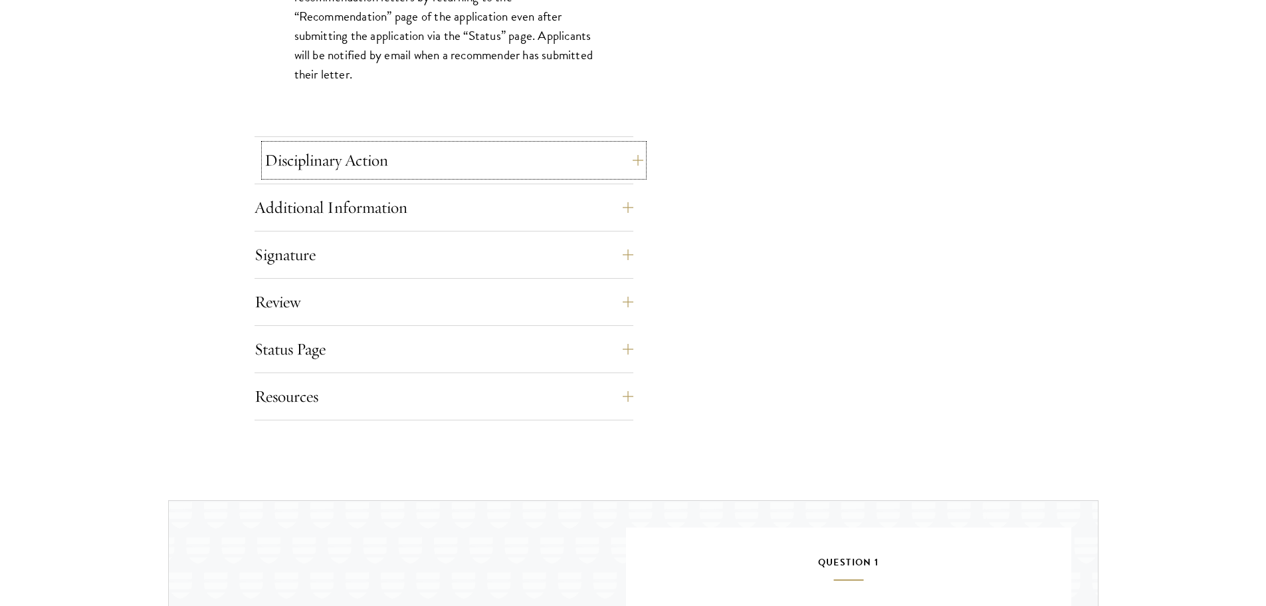
click at [416, 168] on button "Disciplinary Action" at bounding box center [454, 160] width 379 height 32
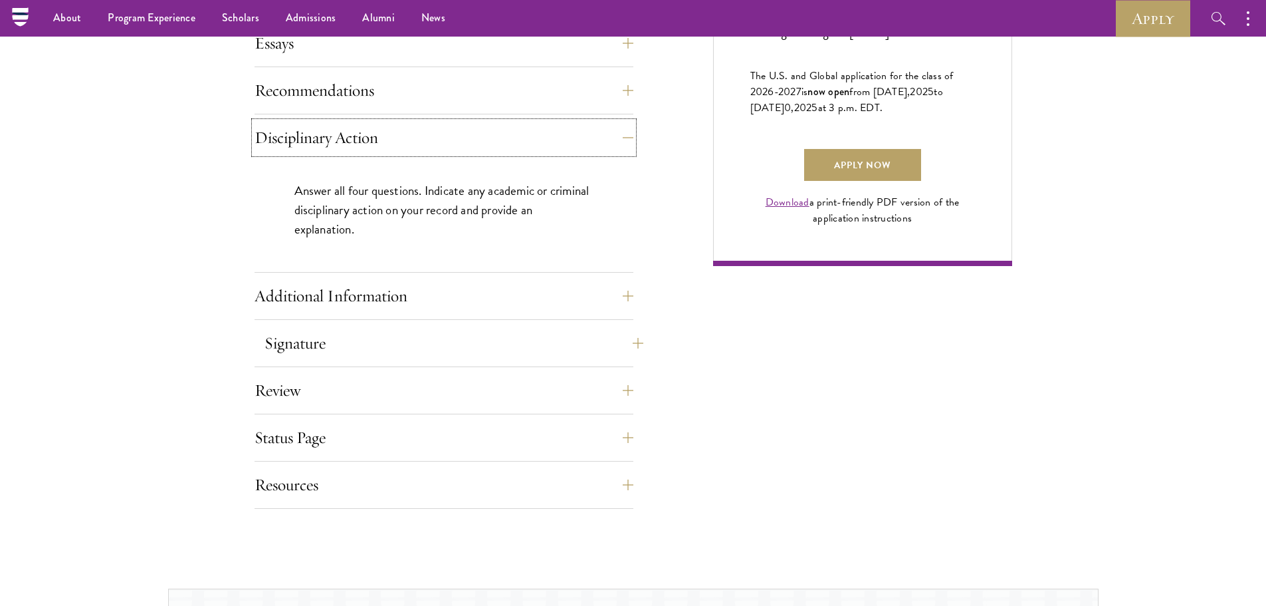
scroll to position [864, 0]
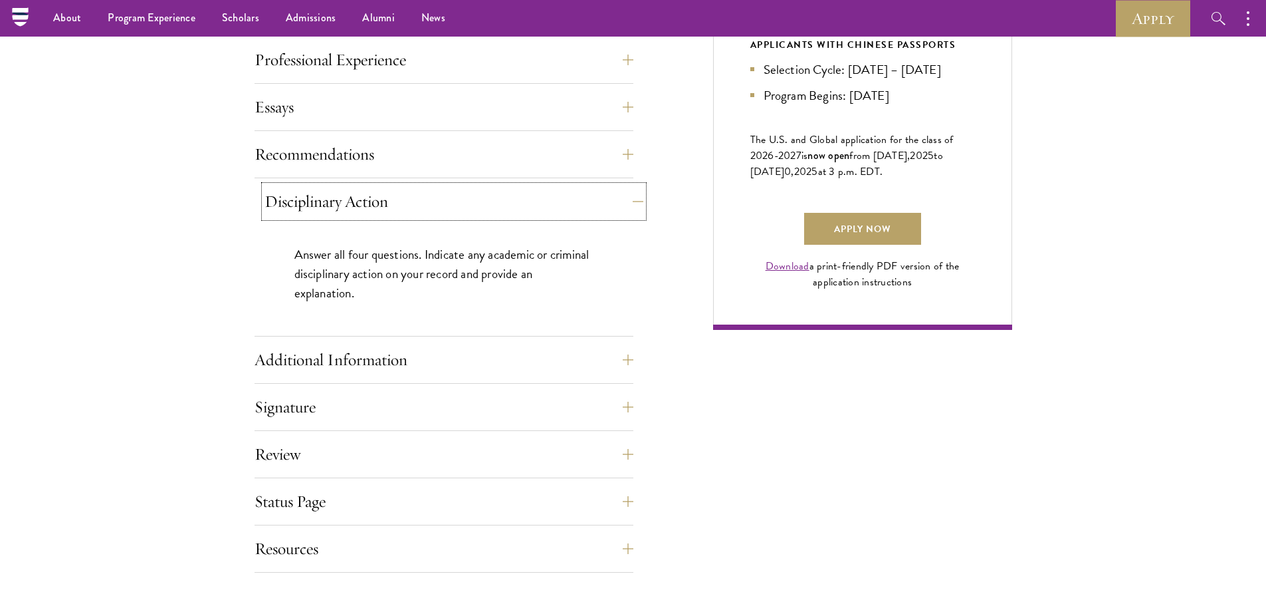
click at [457, 199] on button "Disciplinary Action" at bounding box center [454, 201] width 379 height 32
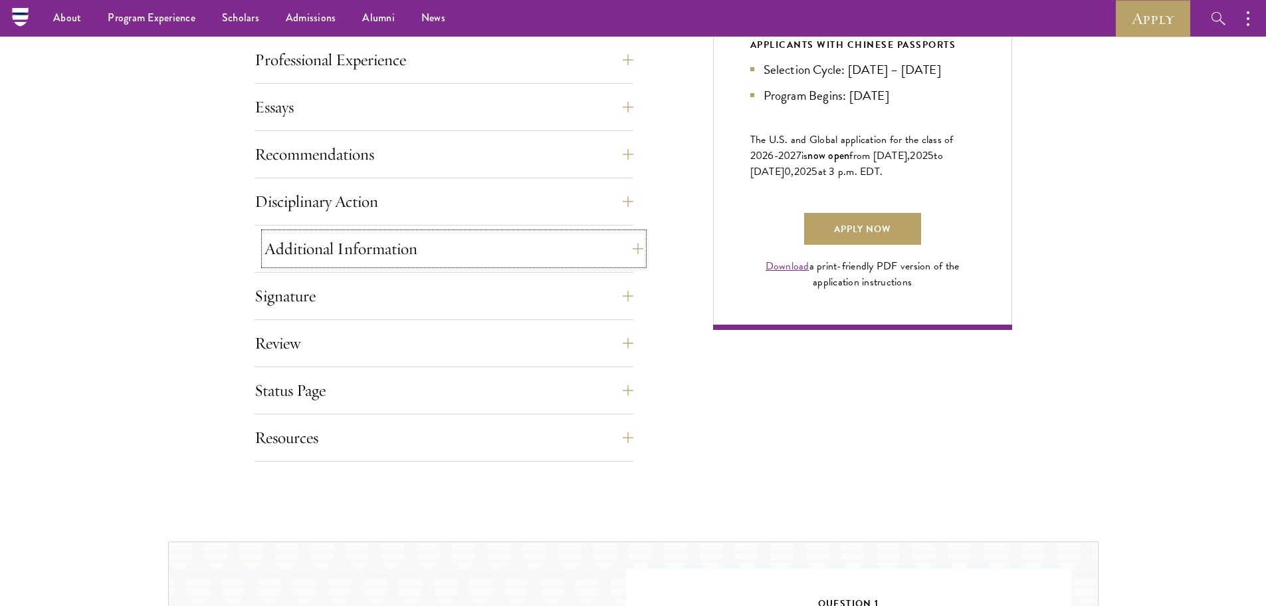
click at [419, 251] on button "Additional Information" at bounding box center [454, 249] width 379 height 32
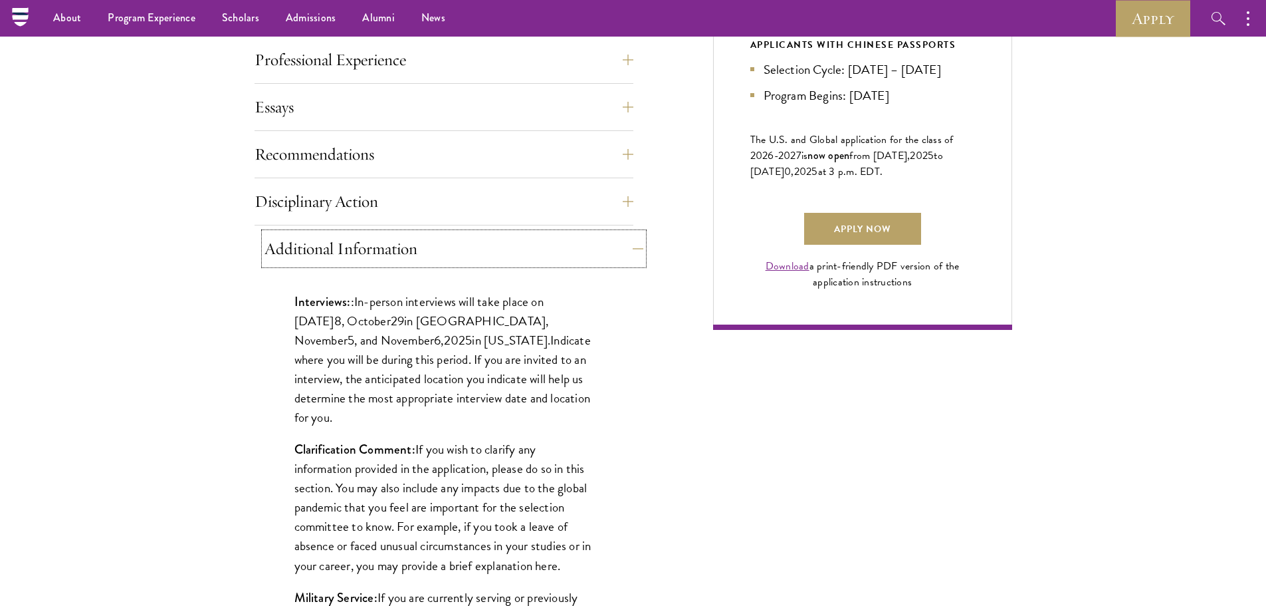
click at [415, 257] on button "Additional Information" at bounding box center [454, 249] width 379 height 32
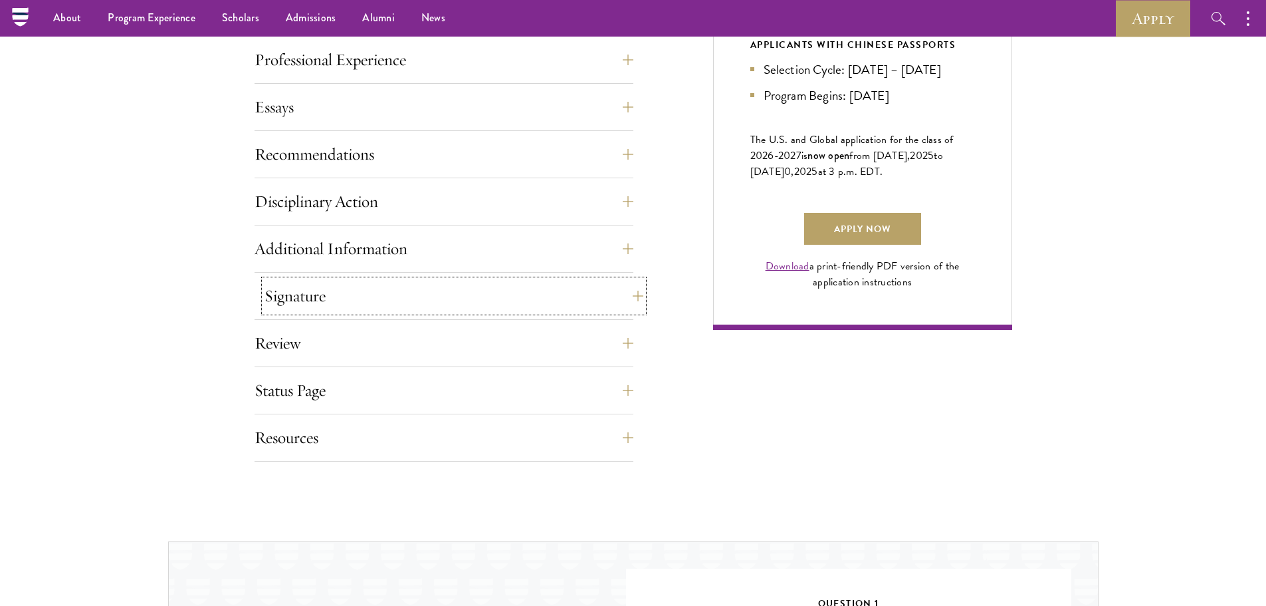
click at [401, 296] on button "Signature" at bounding box center [454, 296] width 379 height 32
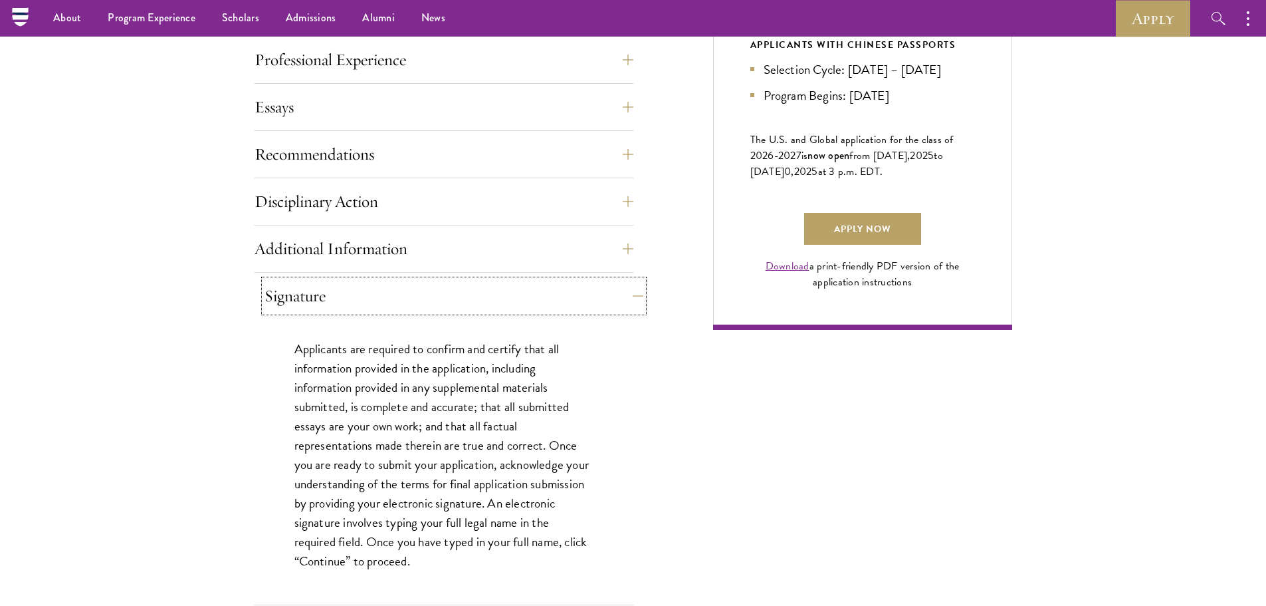
click at [401, 296] on button "Signature" at bounding box center [454, 296] width 379 height 32
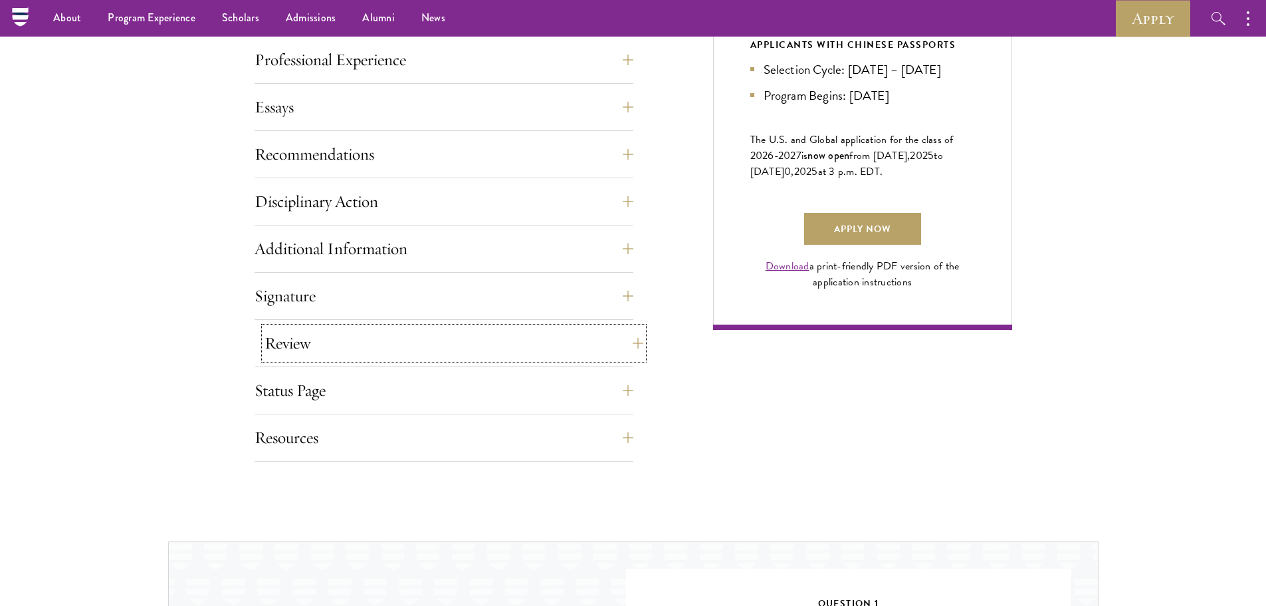
click at [366, 345] on button "Review" at bounding box center [454, 343] width 379 height 32
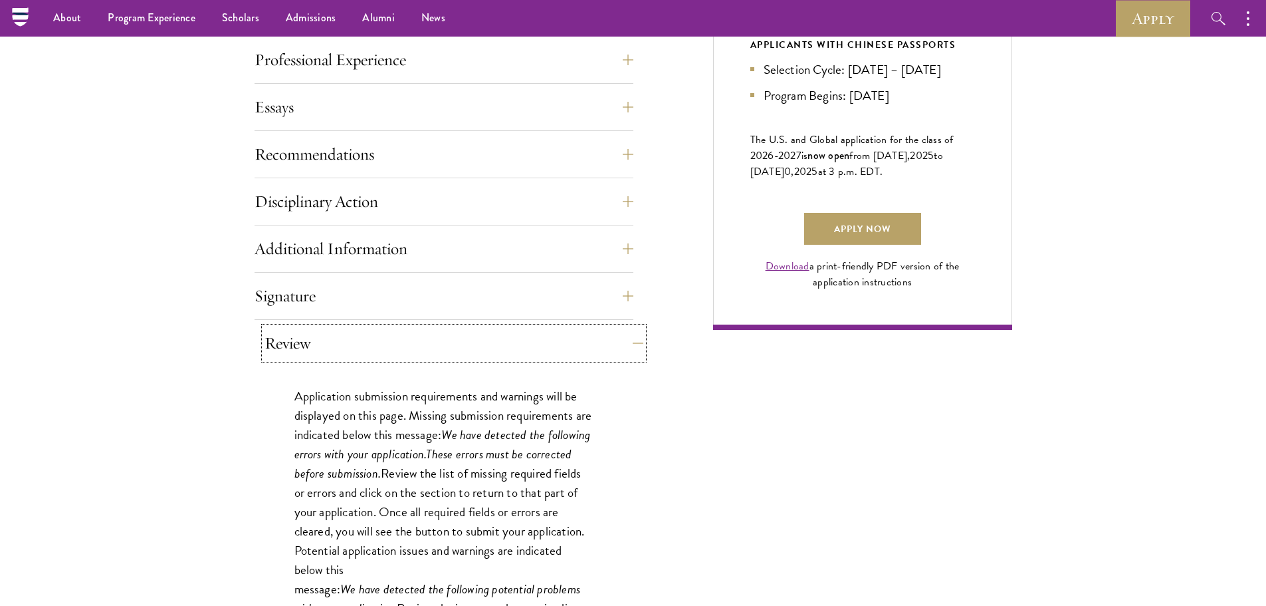
click at [366, 346] on button "Review" at bounding box center [454, 343] width 379 height 32
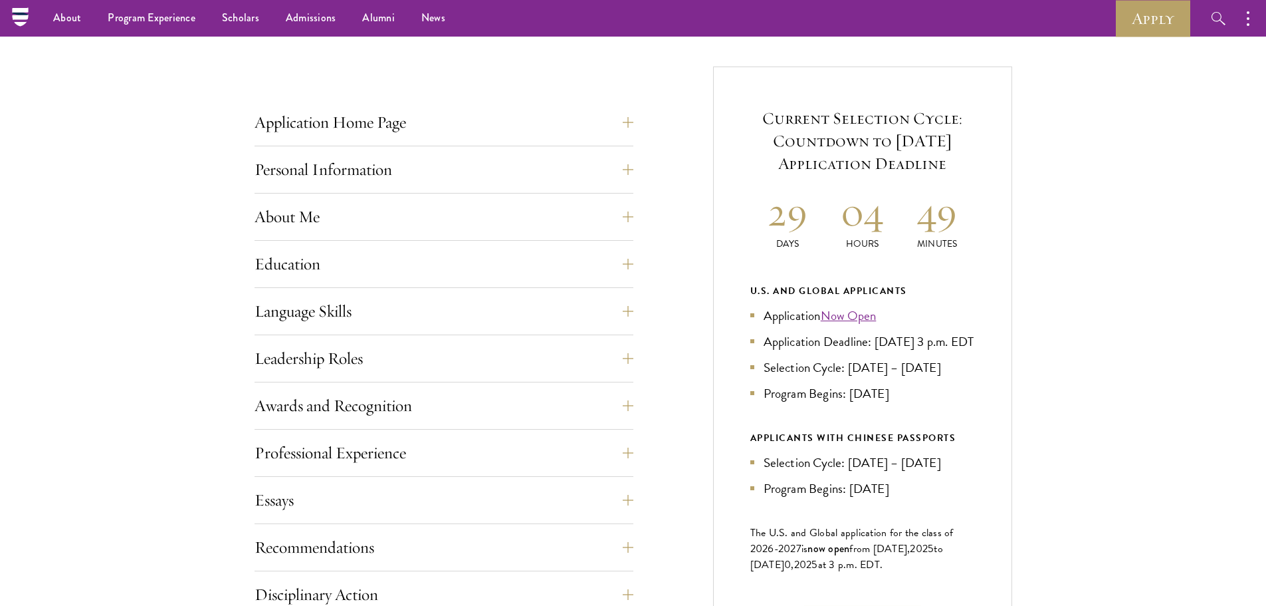
scroll to position [399, 0]
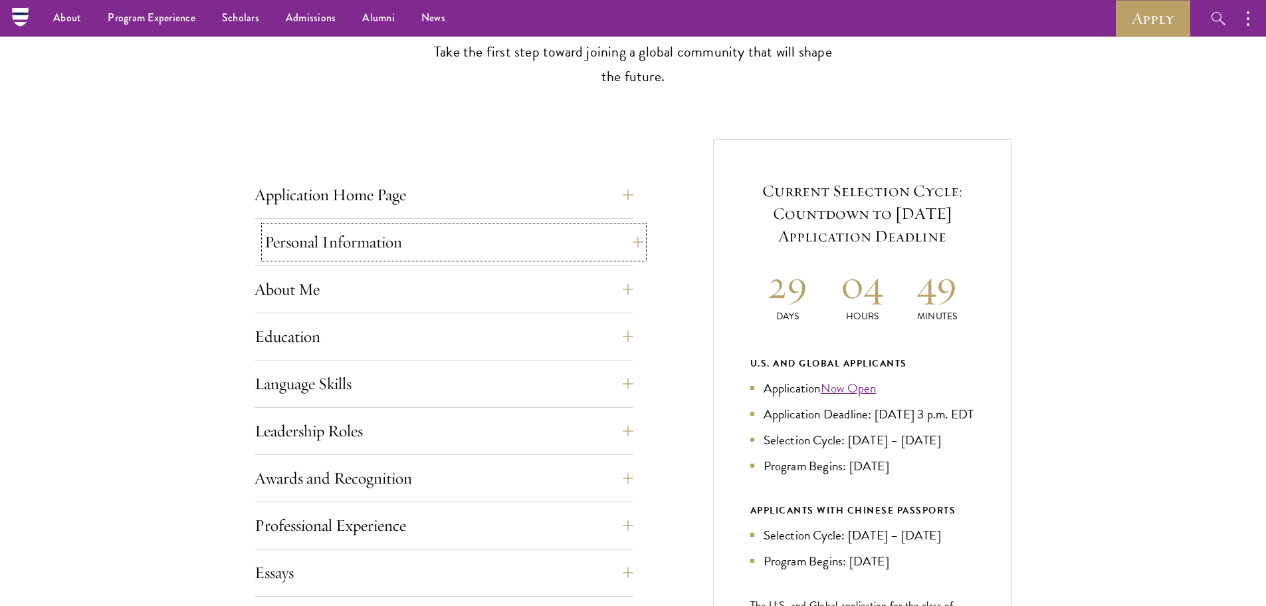
click at [397, 237] on button "Personal Information" at bounding box center [454, 242] width 379 height 32
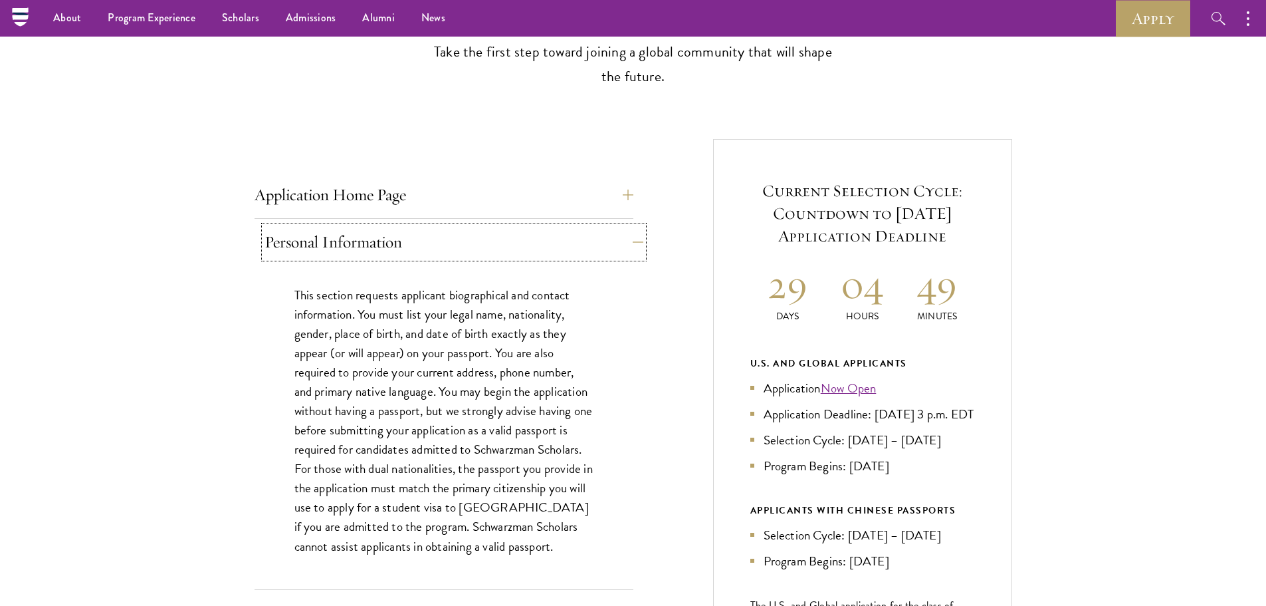
click at [397, 237] on button "Personal Information" at bounding box center [454, 242] width 379 height 32
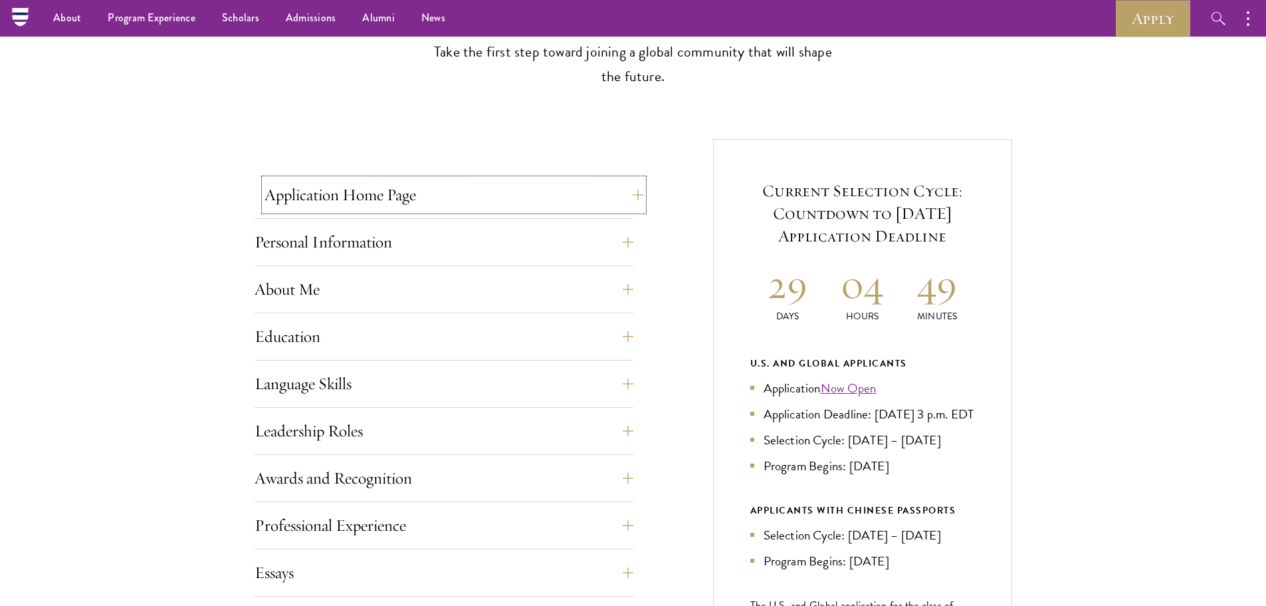
click at [425, 187] on button "Application Home Page" at bounding box center [454, 195] width 379 height 32
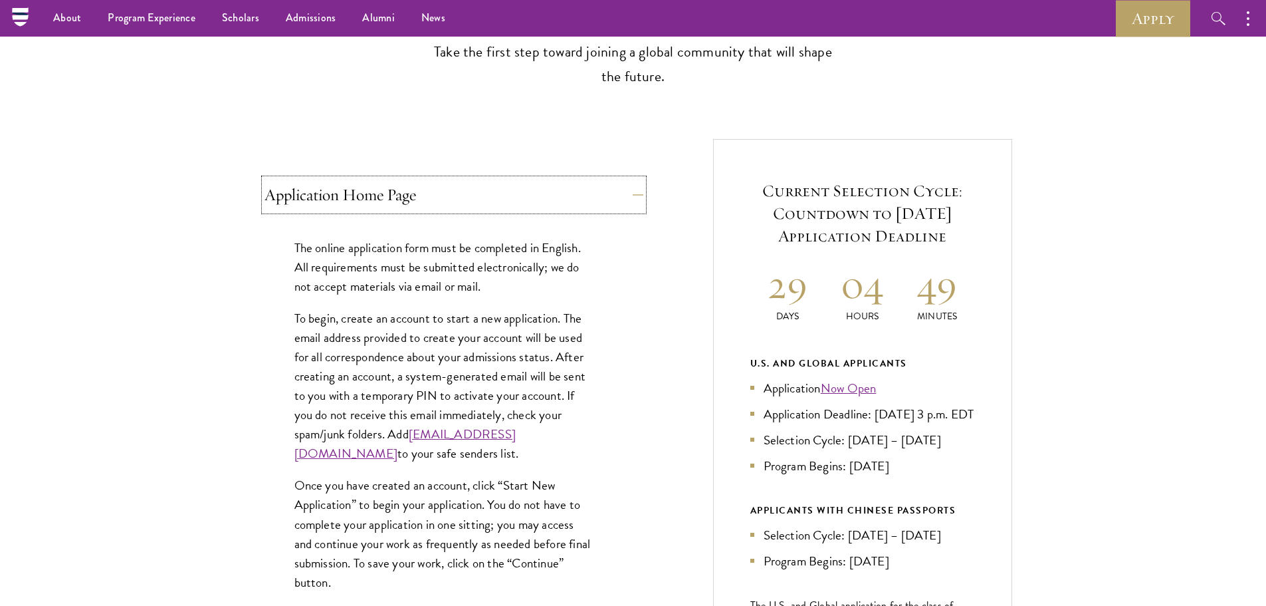
click at [425, 187] on button "Application Home Page" at bounding box center [454, 195] width 379 height 32
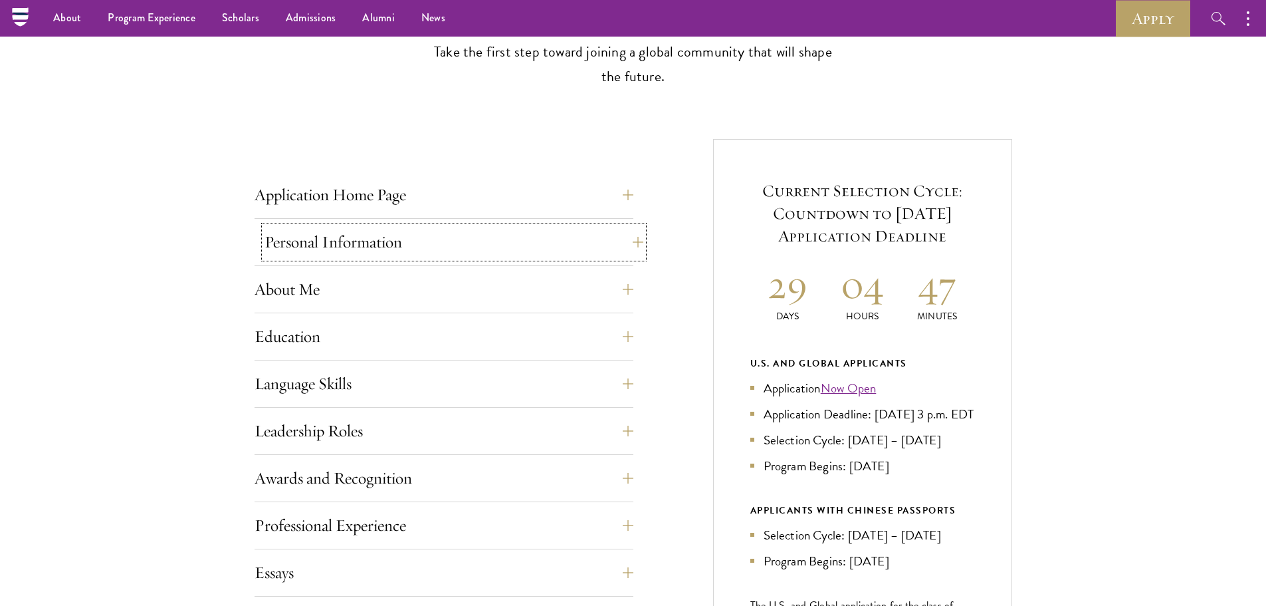
click at [393, 257] on button "Personal Information" at bounding box center [454, 242] width 379 height 32
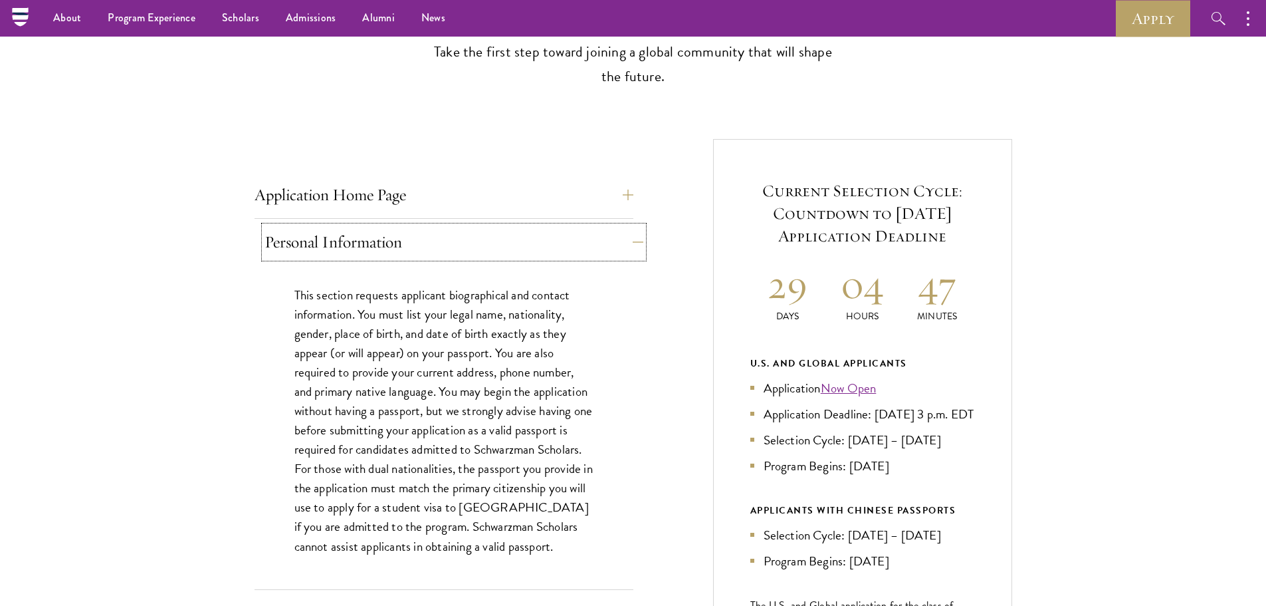
click at [393, 257] on button "Personal Information" at bounding box center [454, 242] width 379 height 32
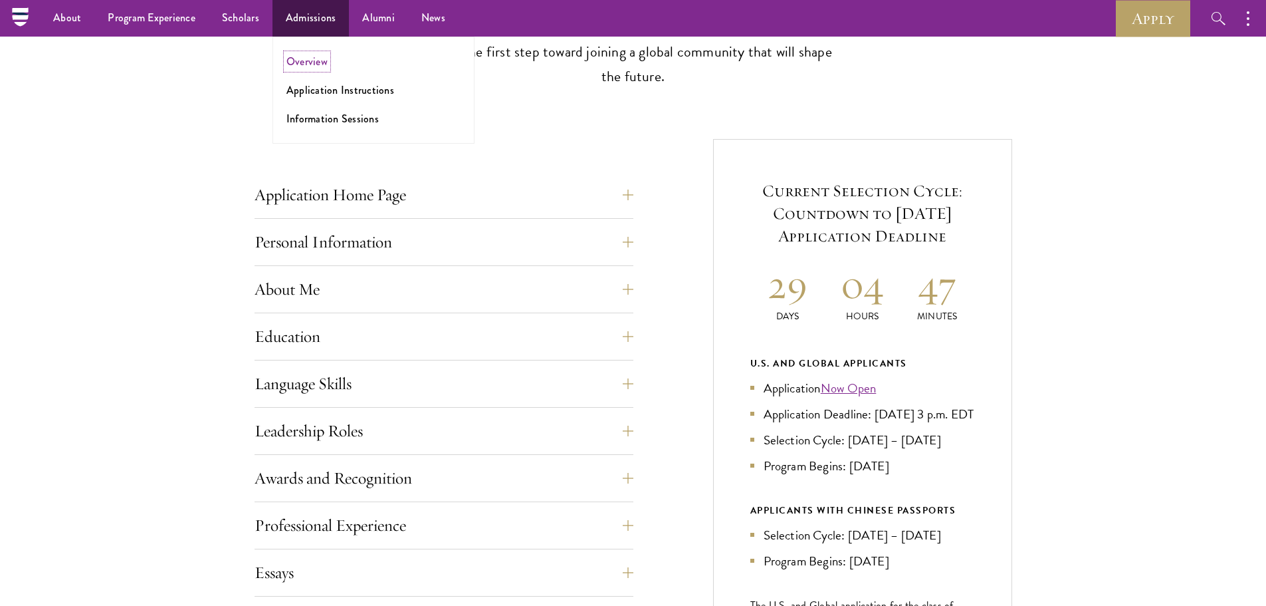
click at [321, 61] on link "Overview" at bounding box center [306, 61] width 41 height 15
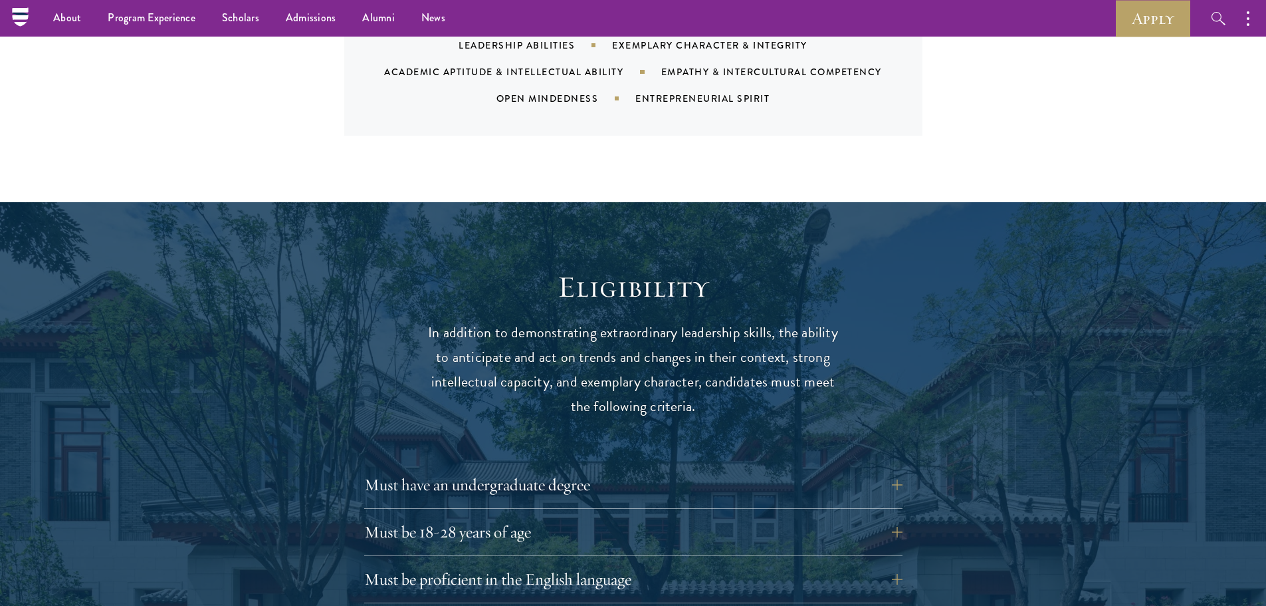
scroll to position [1728, 0]
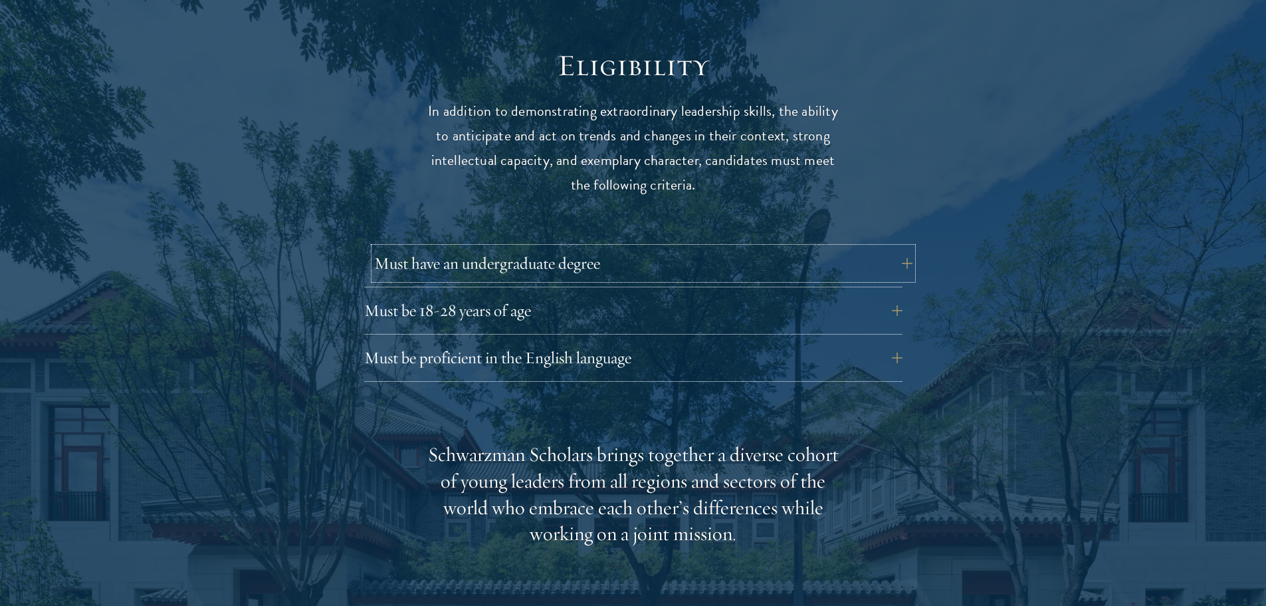
click at [480, 247] on button "Must have an undergraduate degree" at bounding box center [643, 263] width 538 height 32
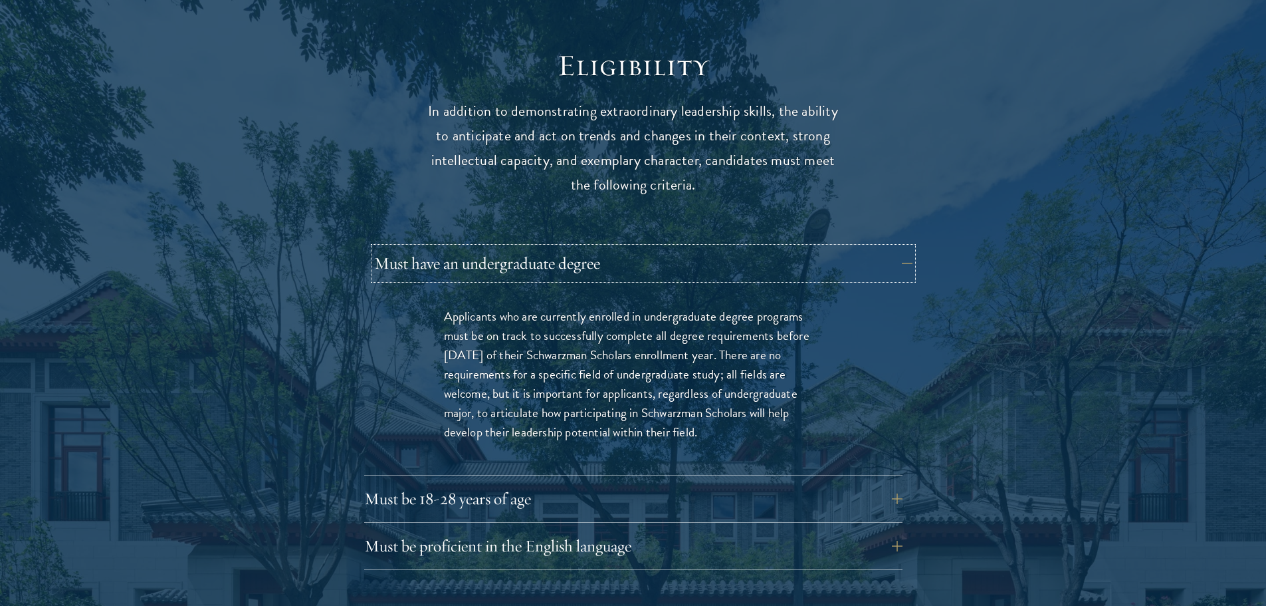
click at [480, 247] on button "Must have an undergraduate degree" at bounding box center [643, 263] width 538 height 32
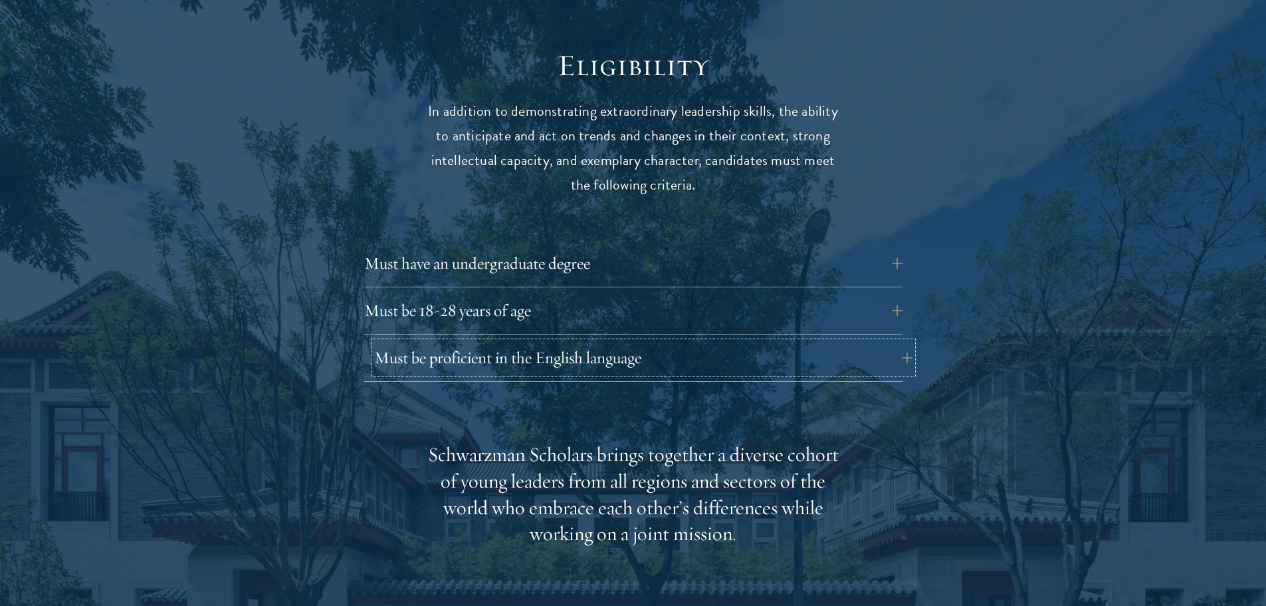
click at [478, 344] on button "Must be proficient in the English language" at bounding box center [643, 358] width 538 height 32
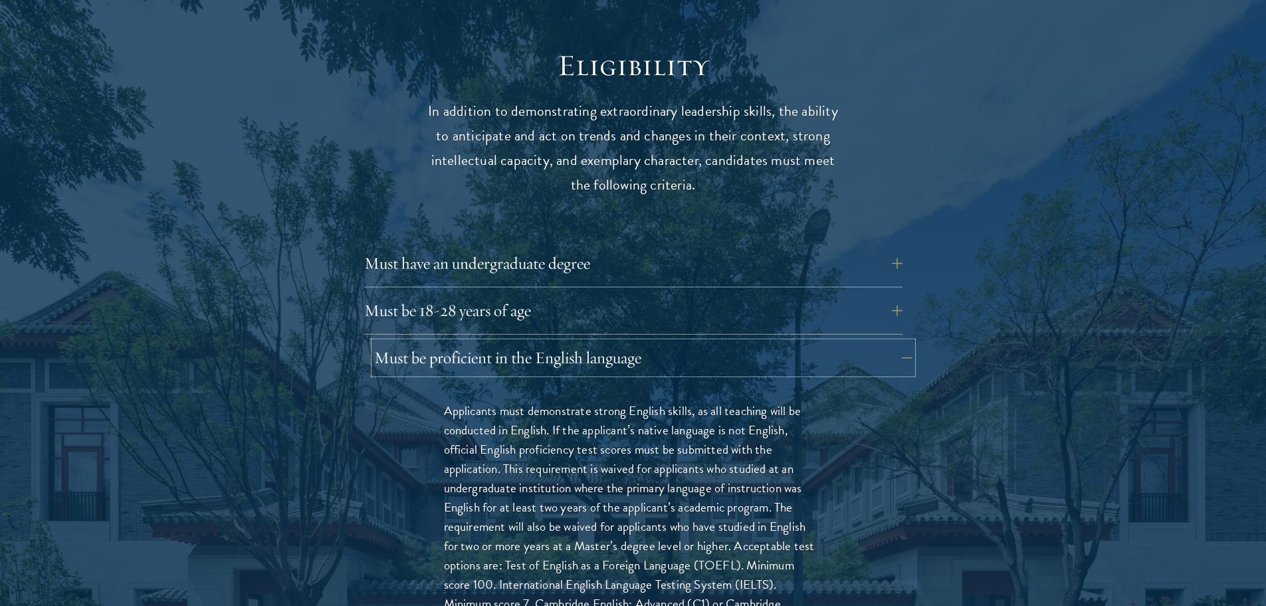
click at [478, 344] on button "Must be proficient in the English language" at bounding box center [643, 358] width 538 height 32
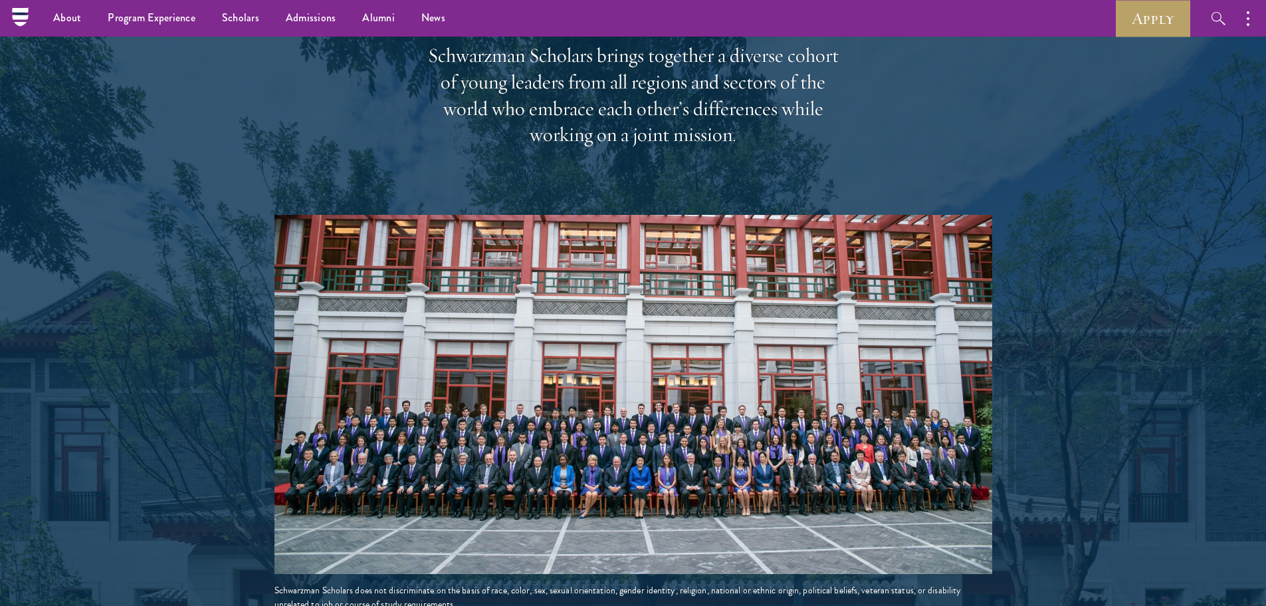
scroll to position [1861, 0]
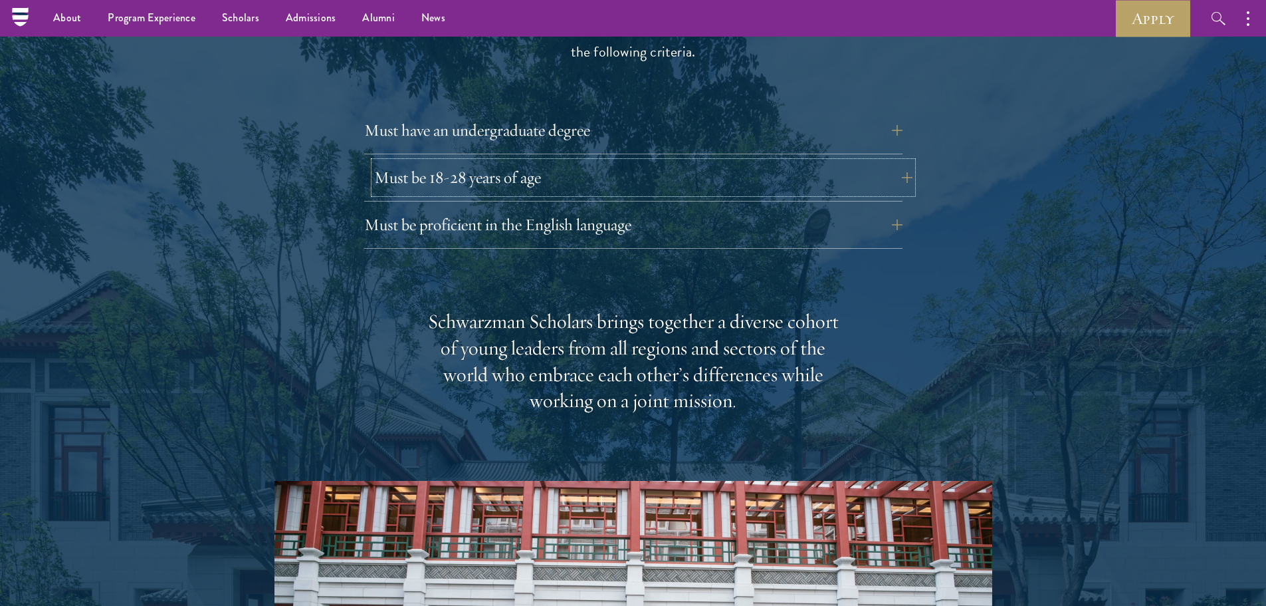
click at [462, 162] on button "Must be 18-28 years of age" at bounding box center [643, 178] width 538 height 32
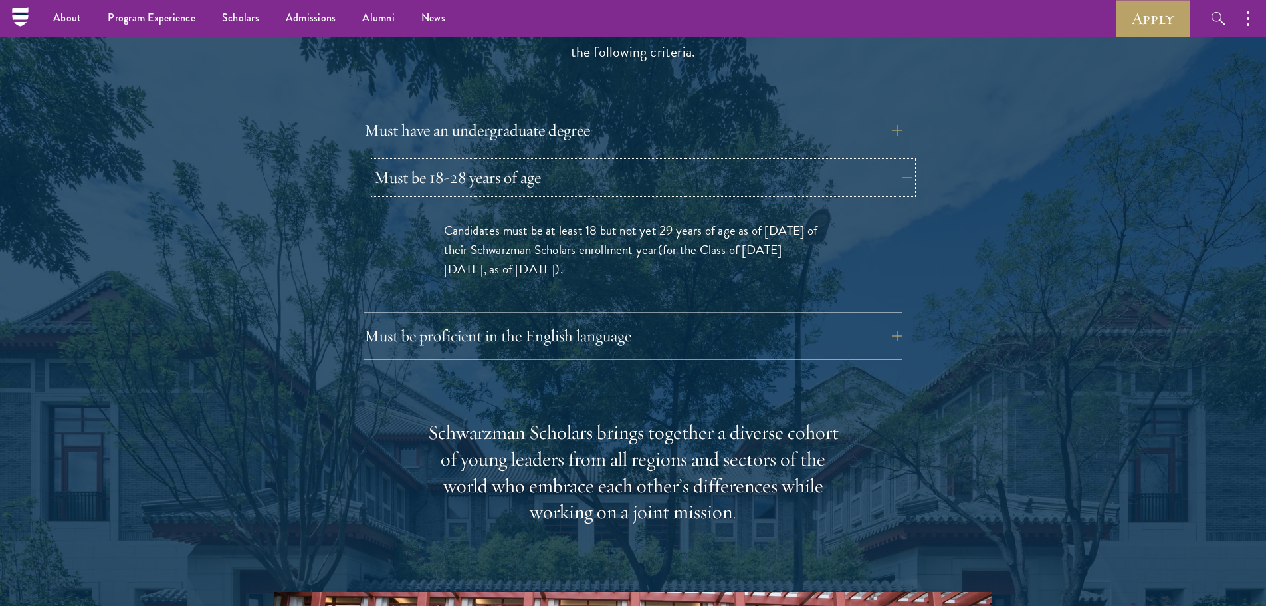
click at [391, 162] on button "Must be 18-28 years of age" at bounding box center [643, 178] width 538 height 32
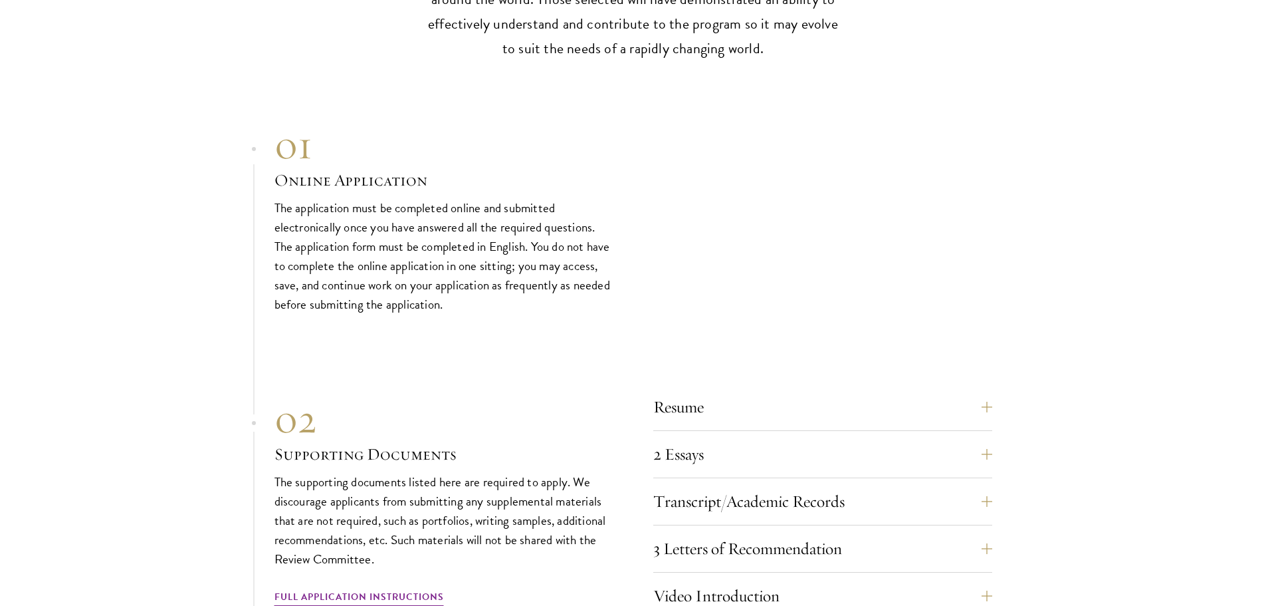
scroll to position [4520, 0]
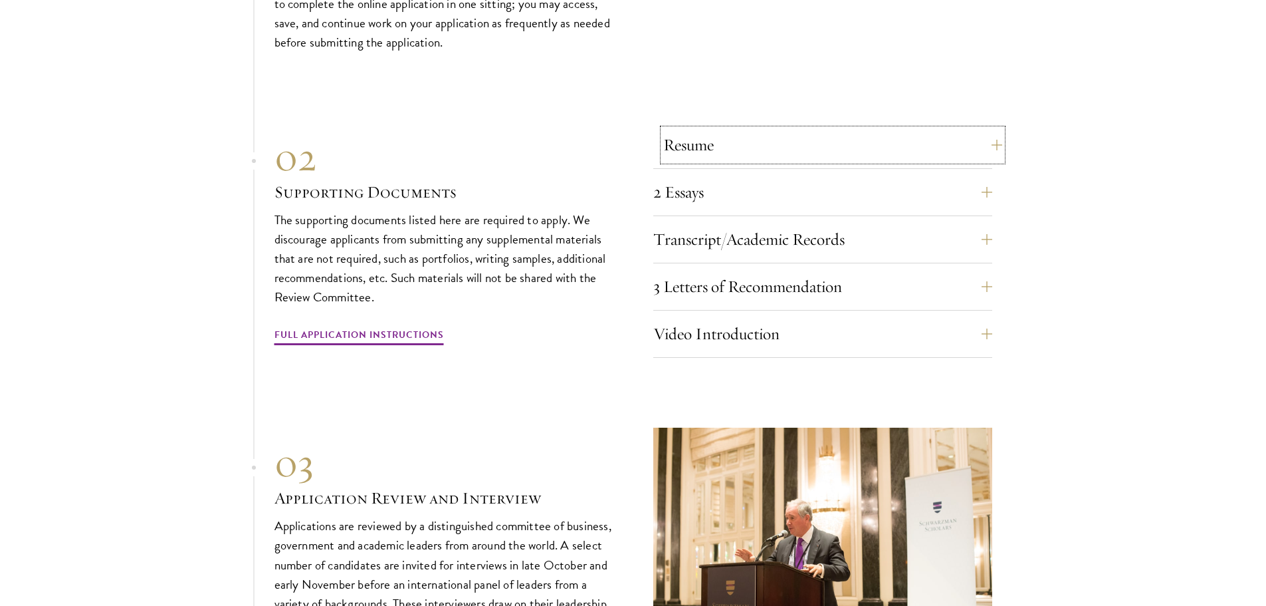
click at [713, 129] on button "Resume" at bounding box center [832, 145] width 339 height 32
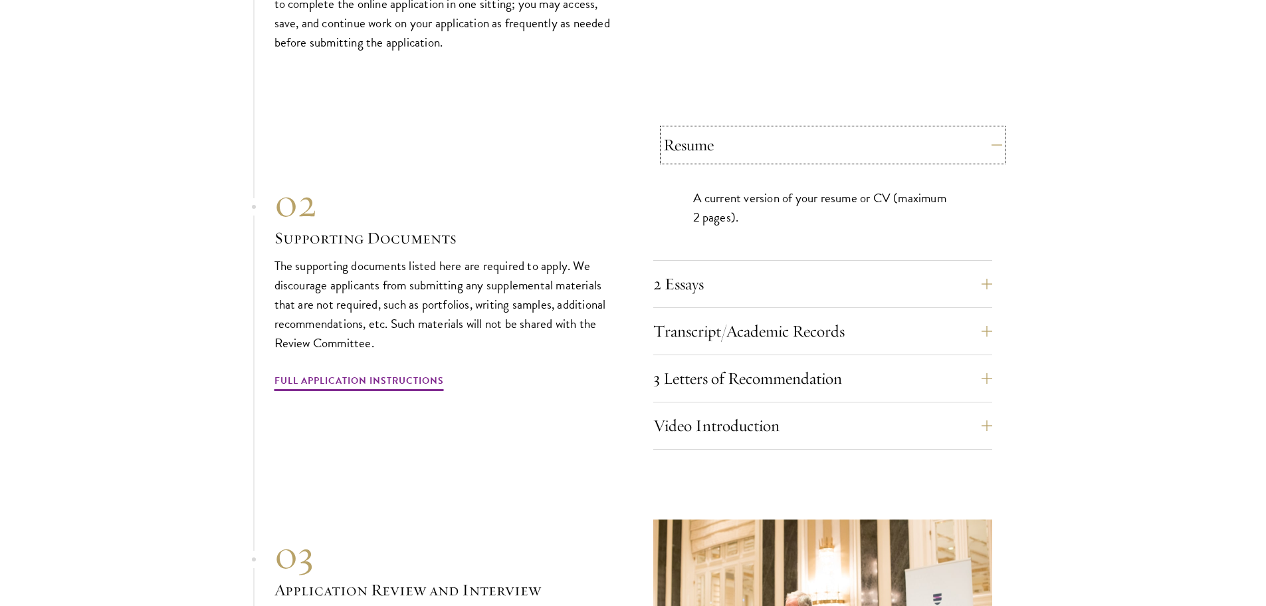
click at [722, 136] on button "Resume" at bounding box center [832, 145] width 339 height 32
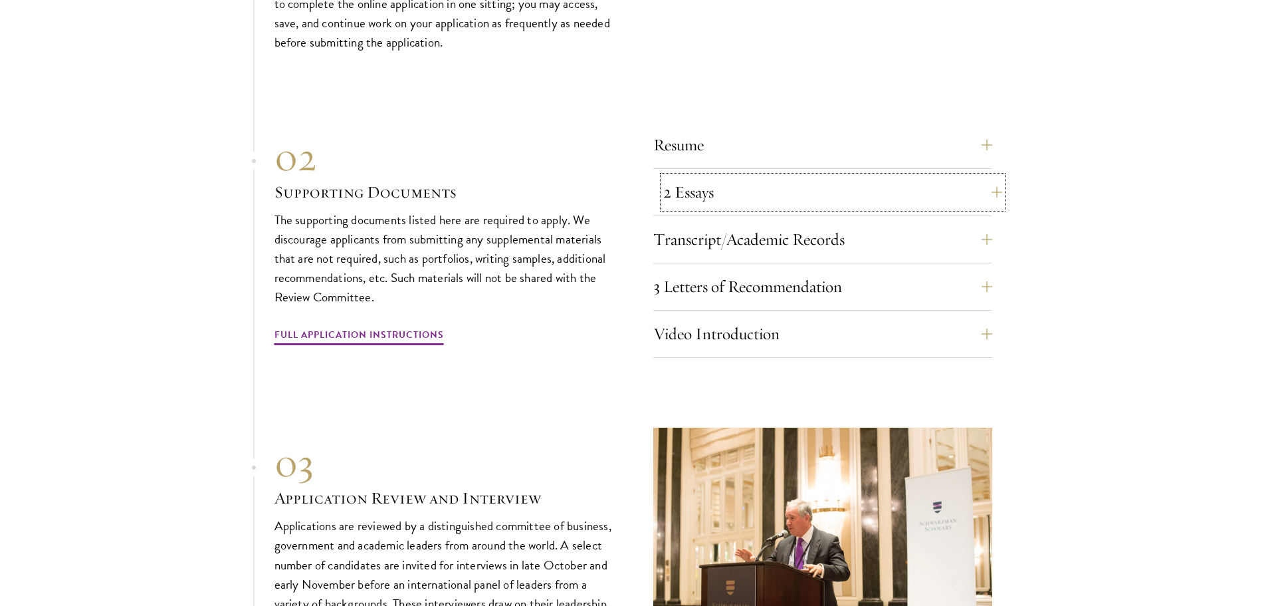
click at [707, 189] on button "2 Essays" at bounding box center [832, 192] width 339 height 32
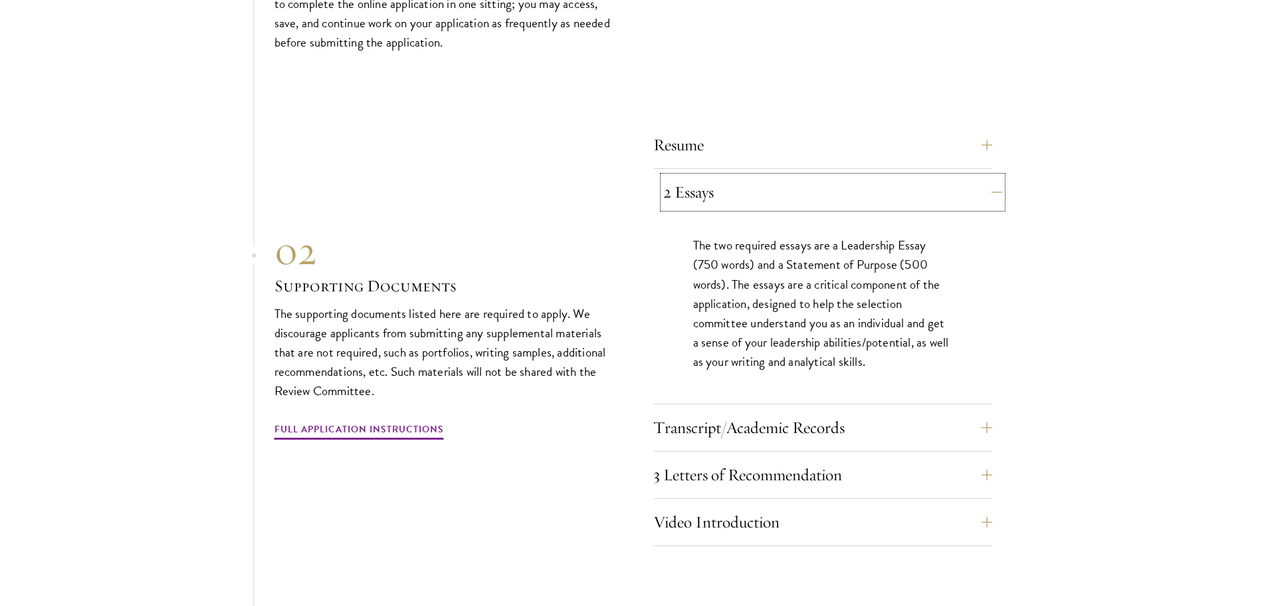
click at [707, 189] on button "2 Essays" at bounding box center [832, 192] width 339 height 32
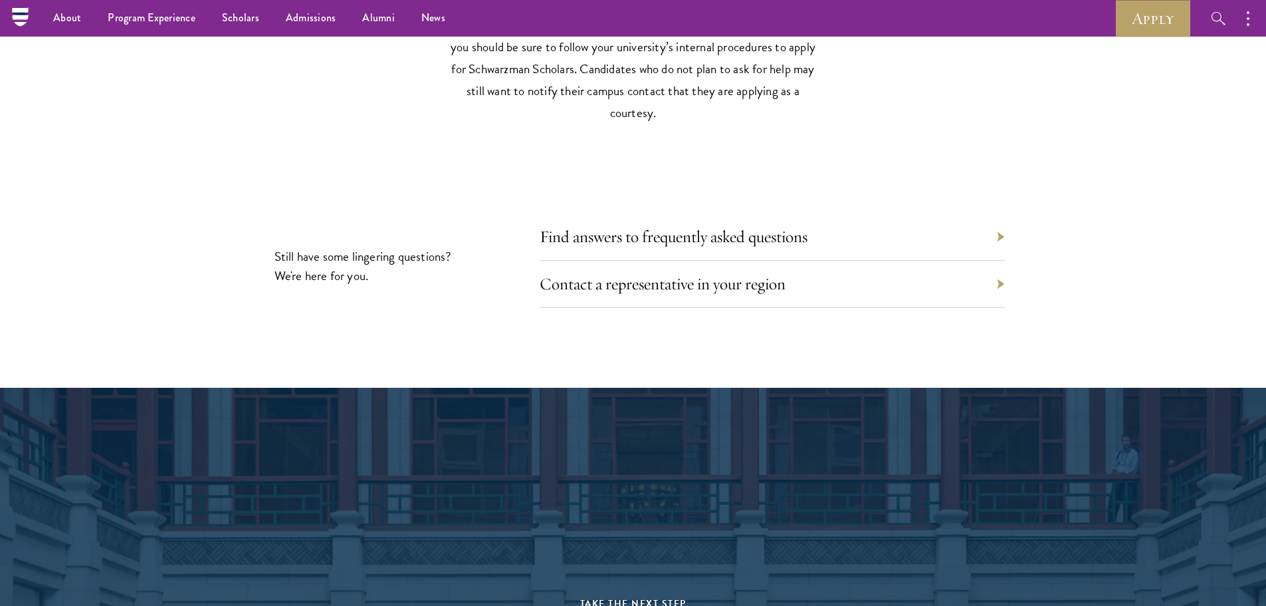
scroll to position [6248, 0]
